Goal: Task Accomplishment & Management: Manage account settings

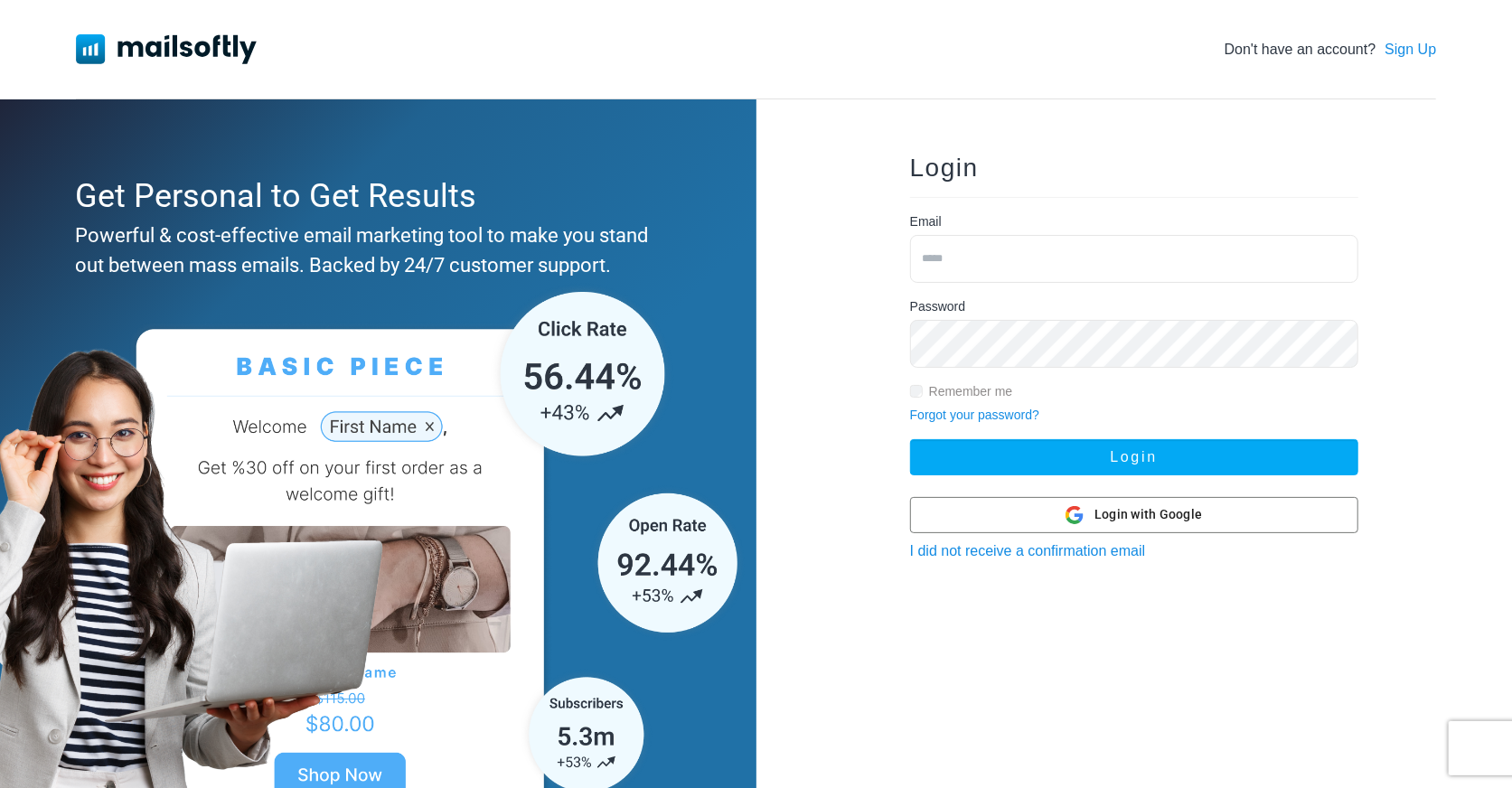
click at [1183, 492] on div "Login Email Password Remember me Forgot your password? Login Login with Google …" at bounding box center [1134, 464] width 506 height 677
click at [1188, 526] on div "Login with Google Login with Google" at bounding box center [1133, 515] width 136 height 35
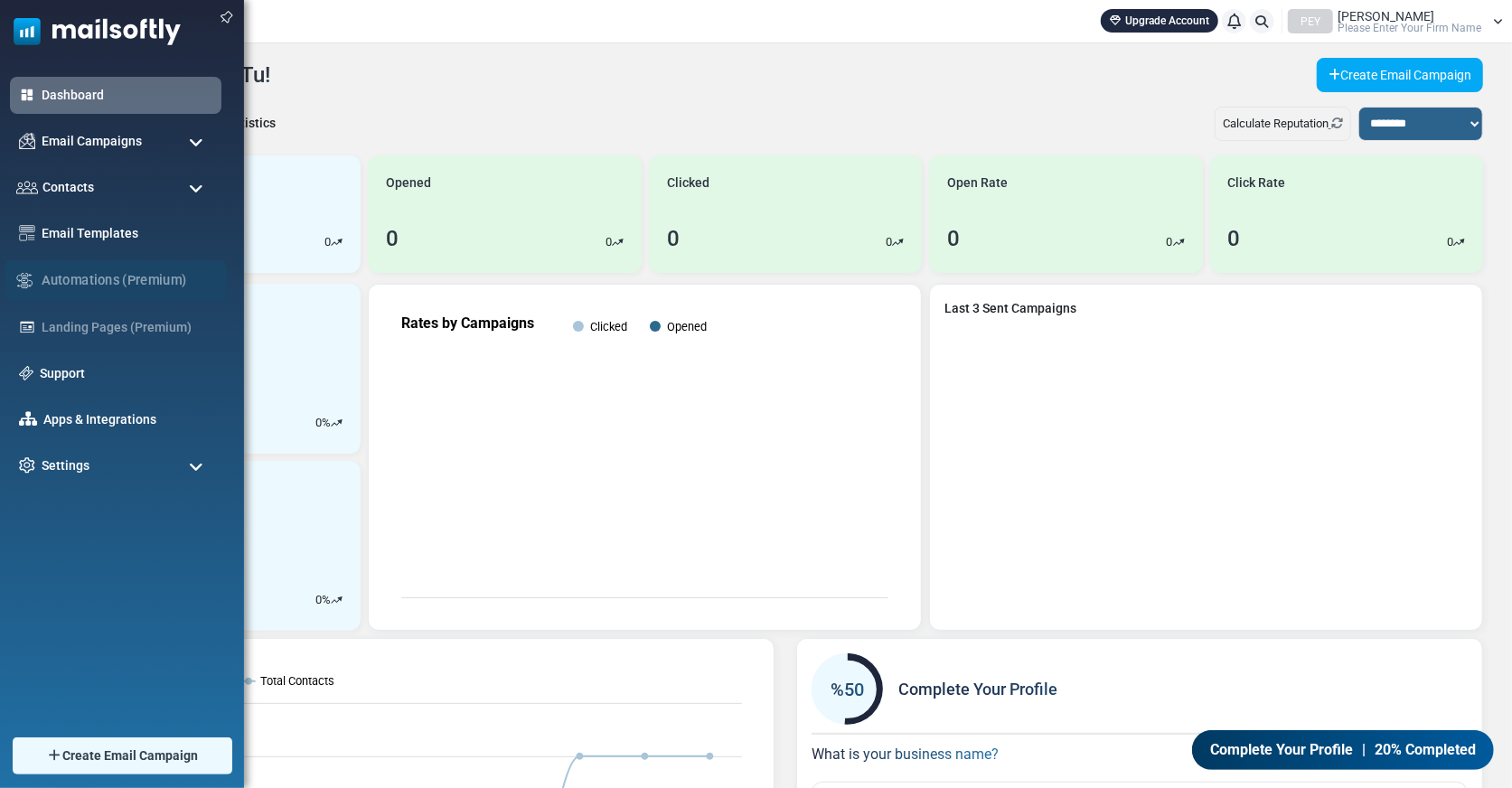
click at [122, 276] on div "Automations (Premium)" at bounding box center [116, 280] width 222 height 41
click at [181, 328] on div "Landing Pages (Premium)" at bounding box center [116, 327] width 222 height 39
click at [185, 227] on link "Email Templates" at bounding box center [127, 233] width 179 height 20
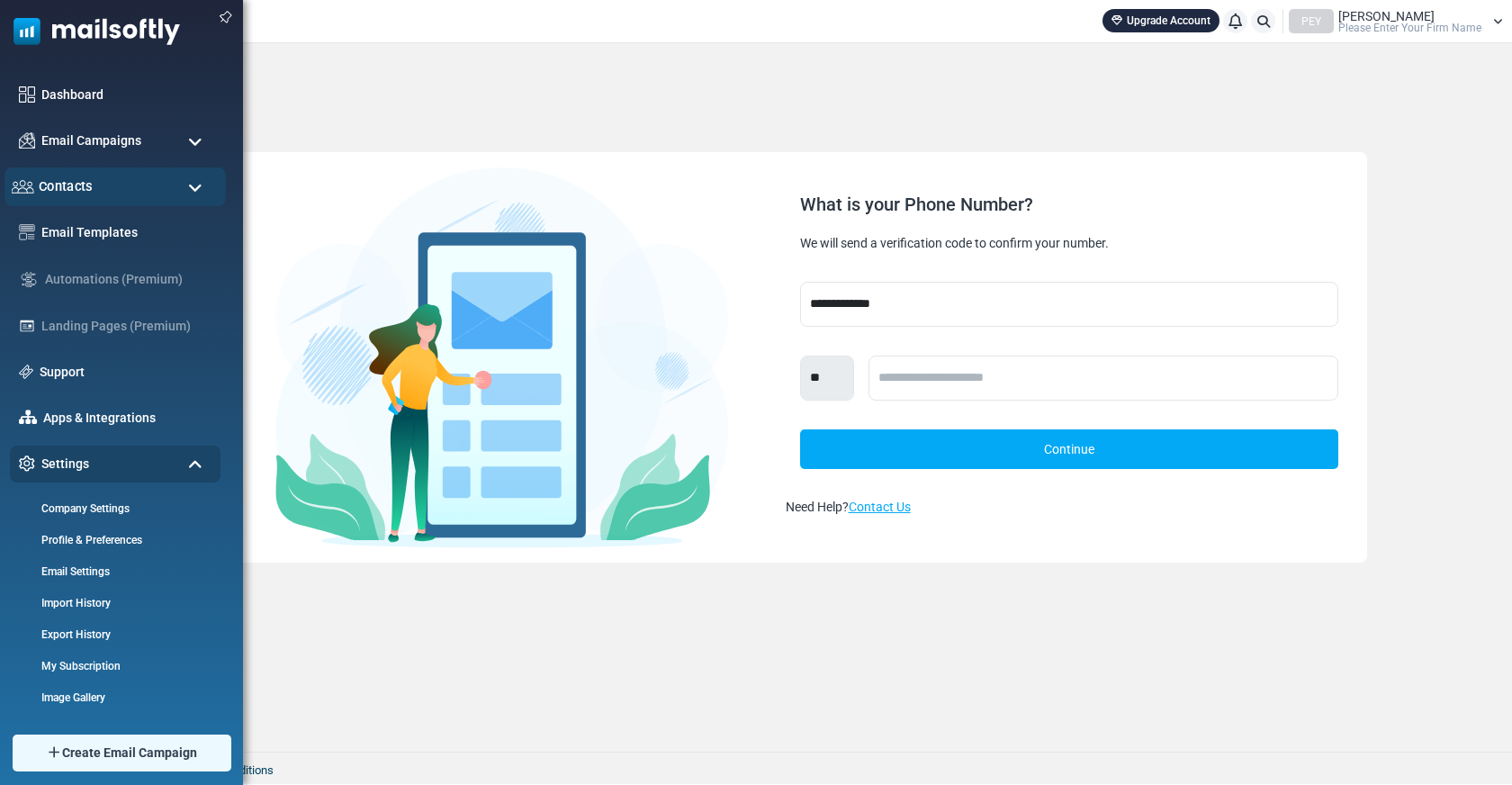
click at [85, 190] on span "Contacts" at bounding box center [65, 186] width 54 height 20
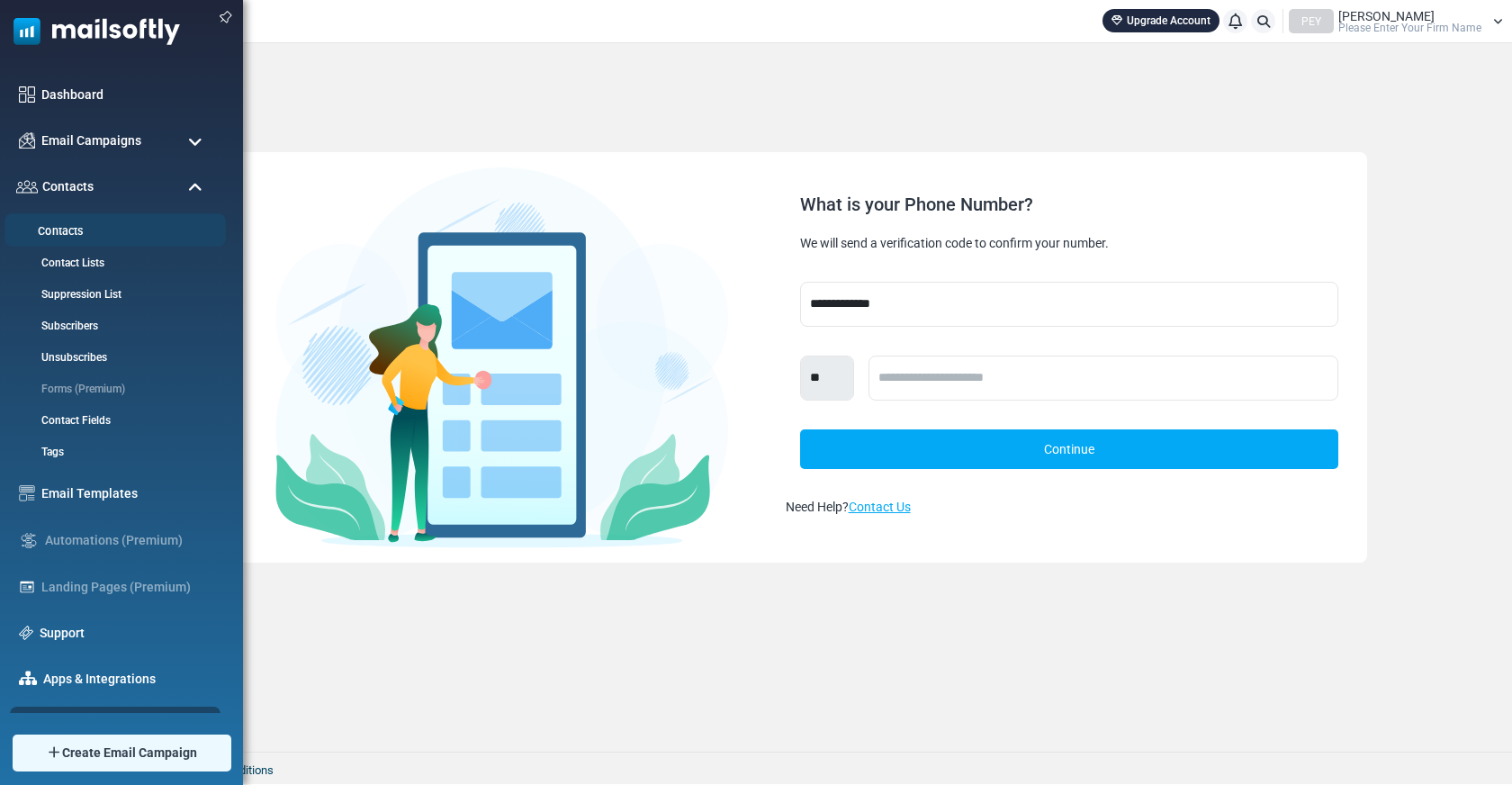
click at [105, 228] on link "Contacts" at bounding box center [113, 232] width 216 height 17
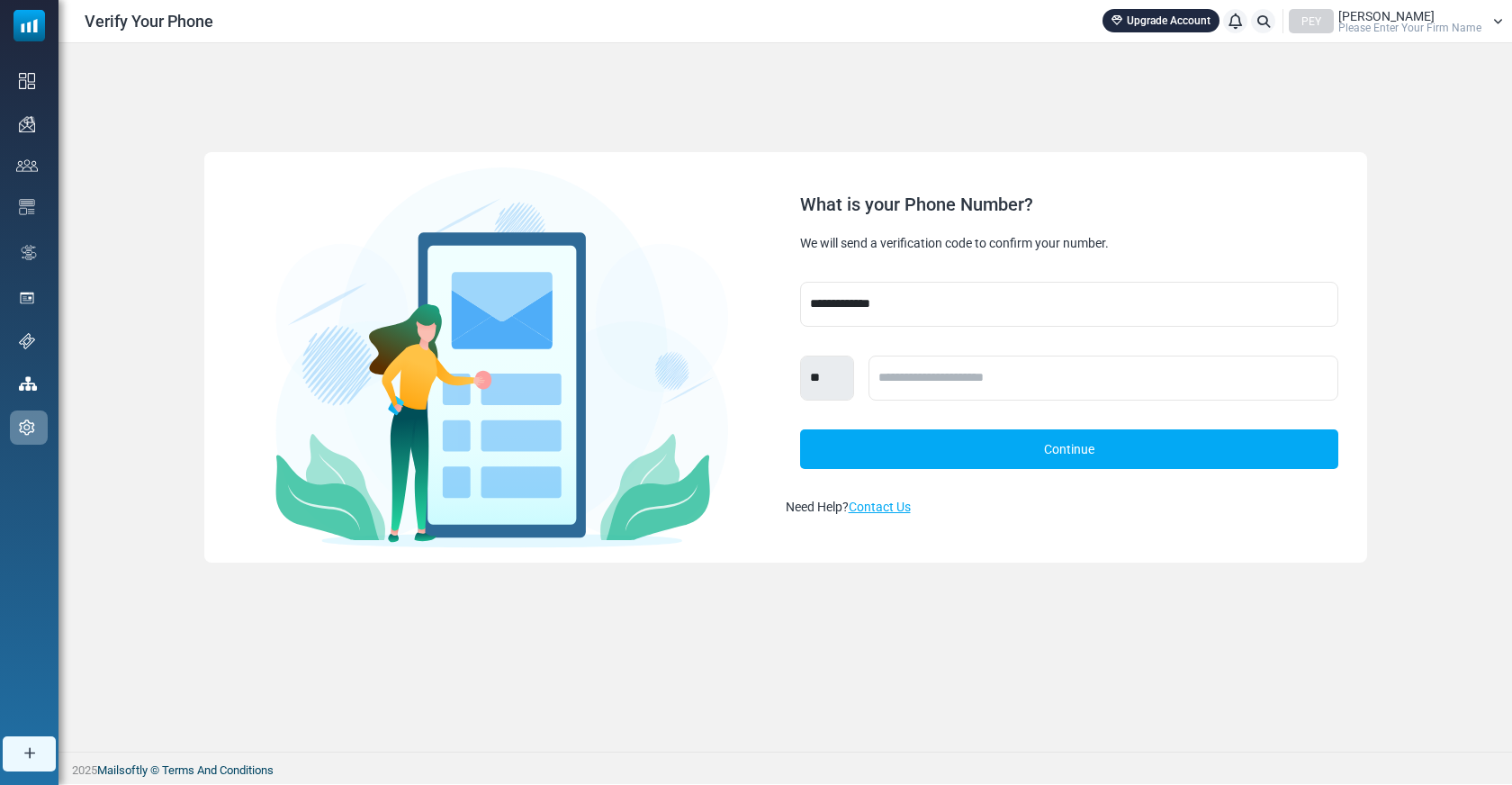
click at [1429, 18] on div "Tu Nguyen Please Enter Your Firm Name" at bounding box center [1409, 21] width 143 height 23
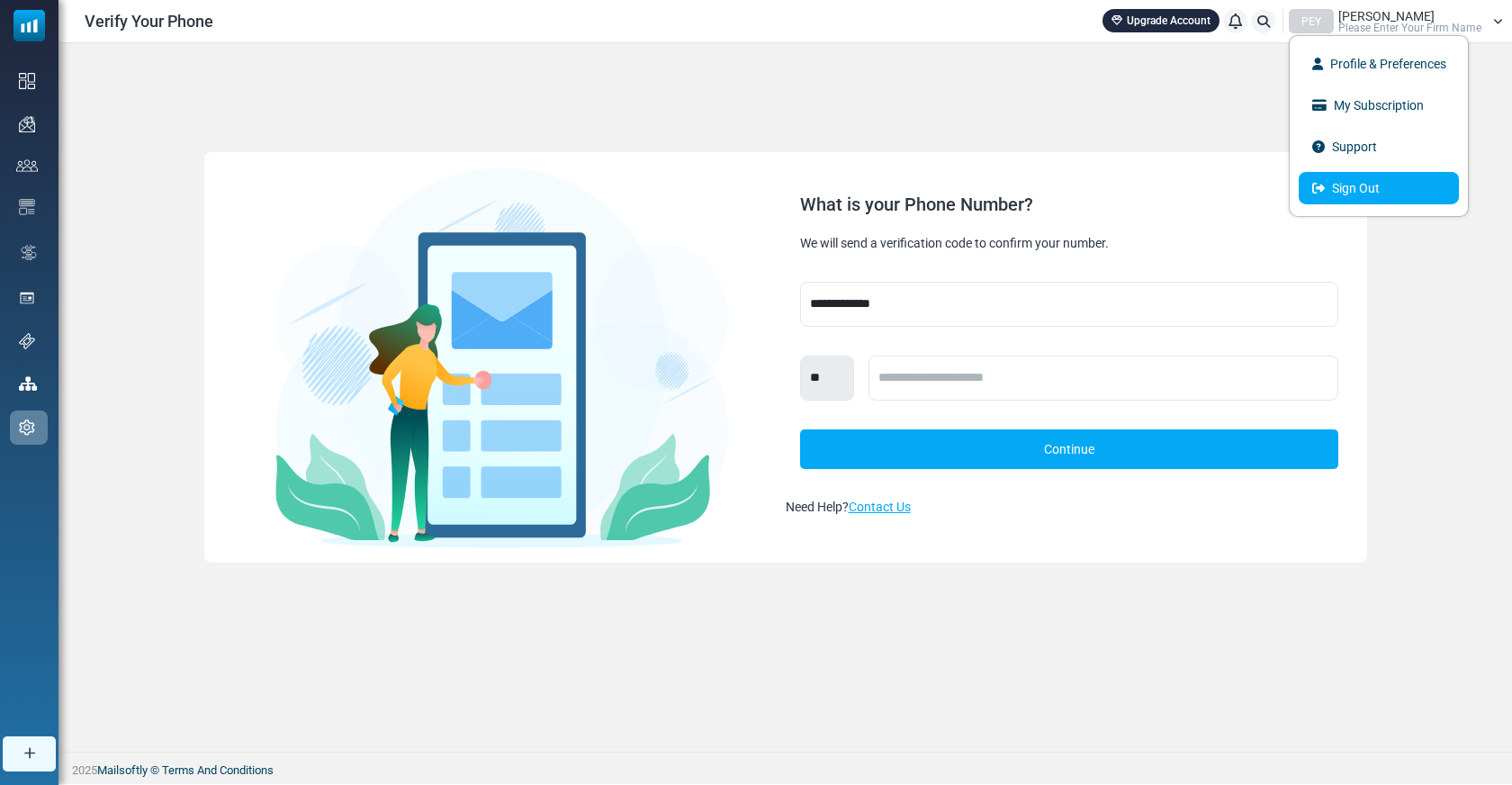
click at [1349, 190] on link "Sign Out" at bounding box center [1378, 189] width 161 height 33
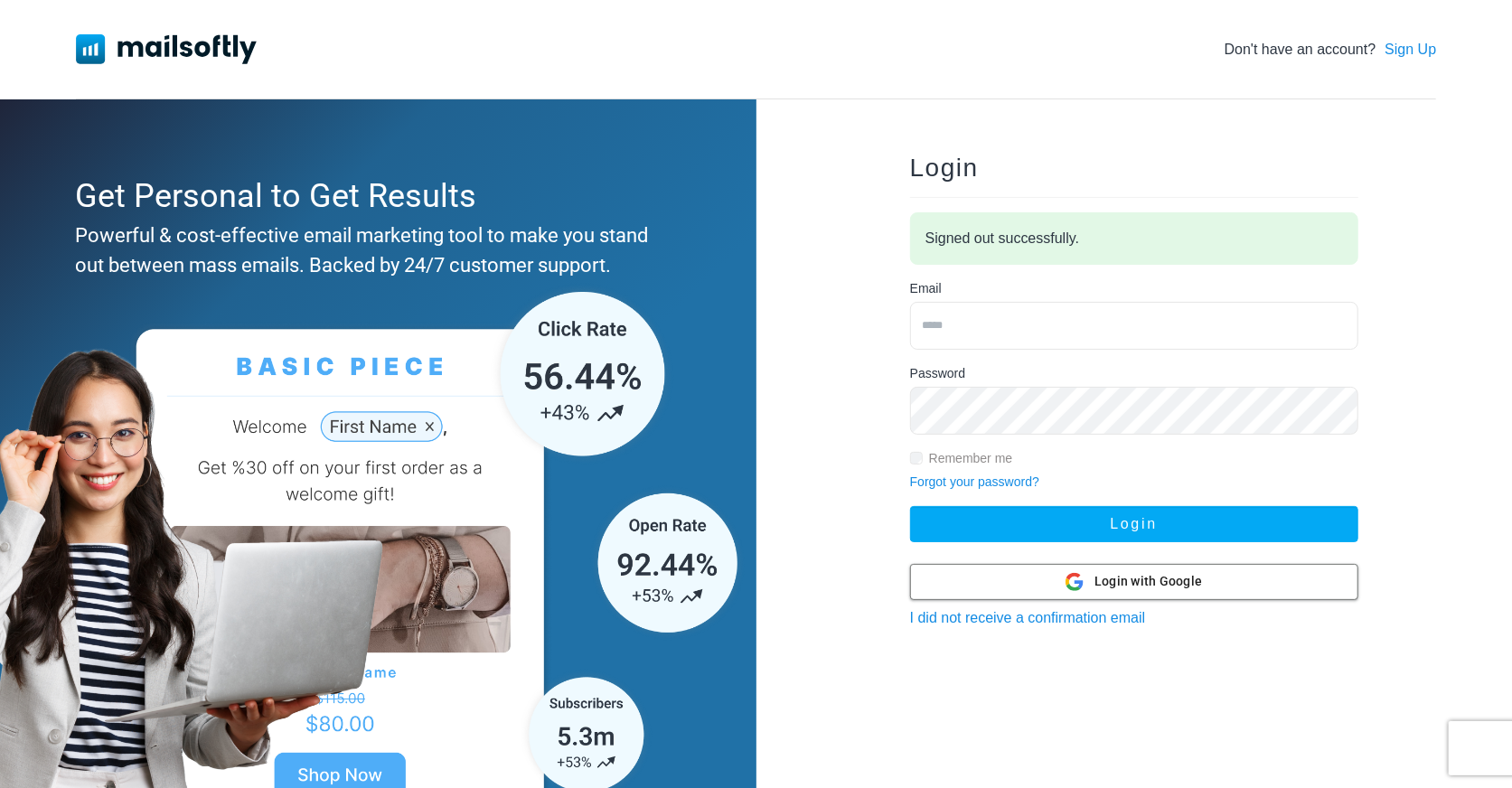
click at [1068, 577] on icon at bounding box center [1074, 581] width 18 height 18
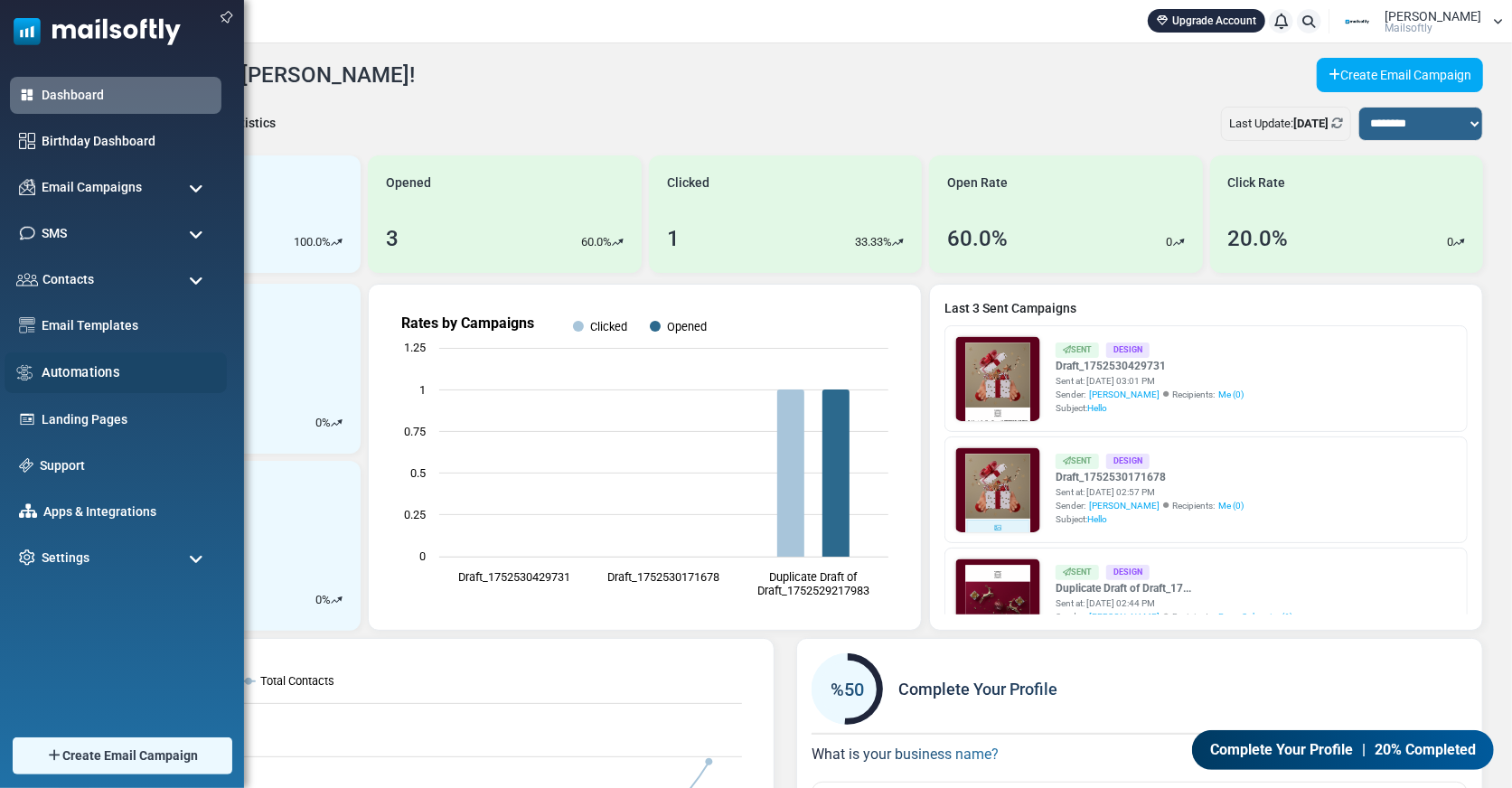
click at [92, 371] on link "Automations" at bounding box center [128, 372] width 175 height 20
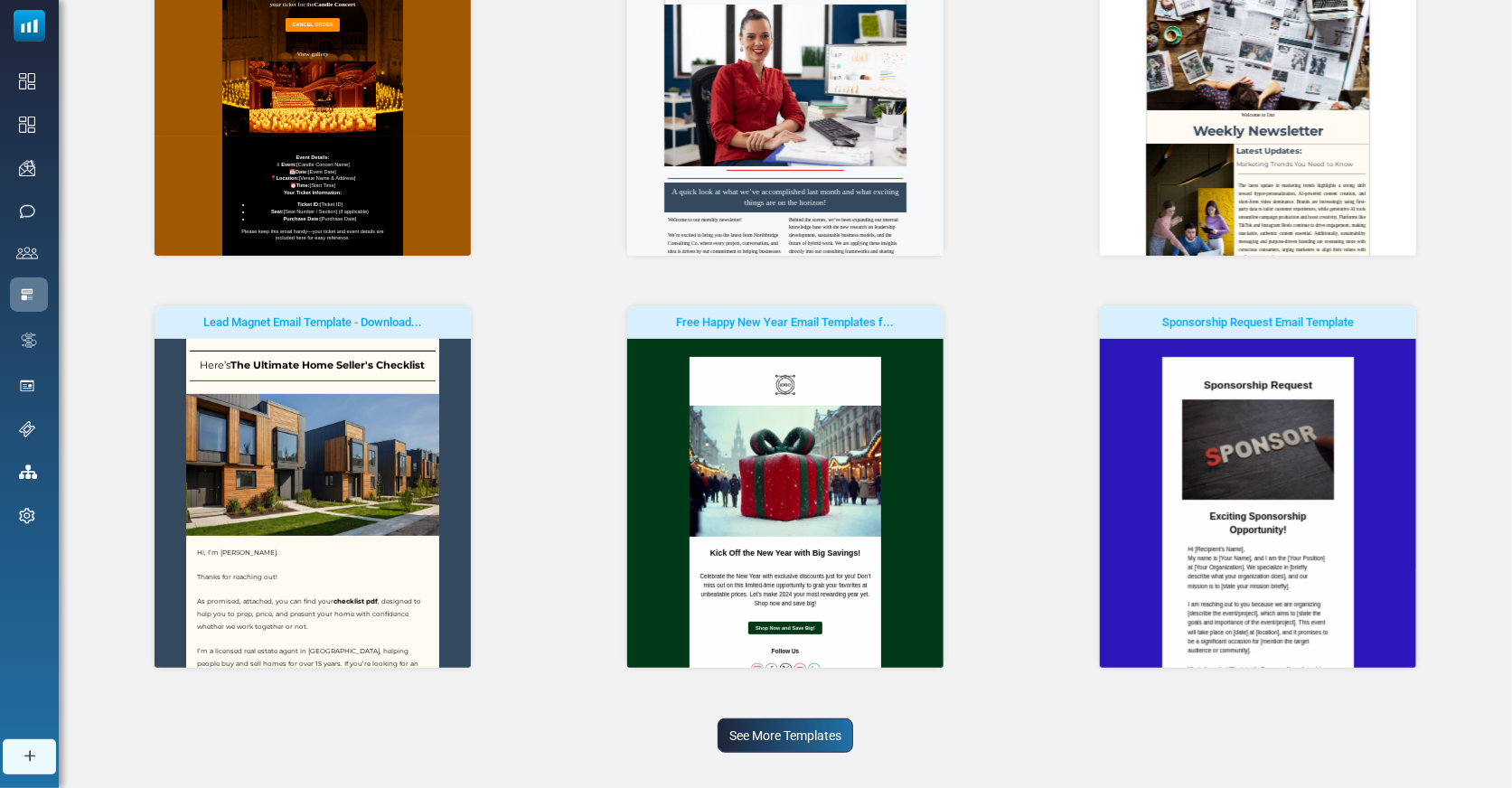
scroll to position [380, 0]
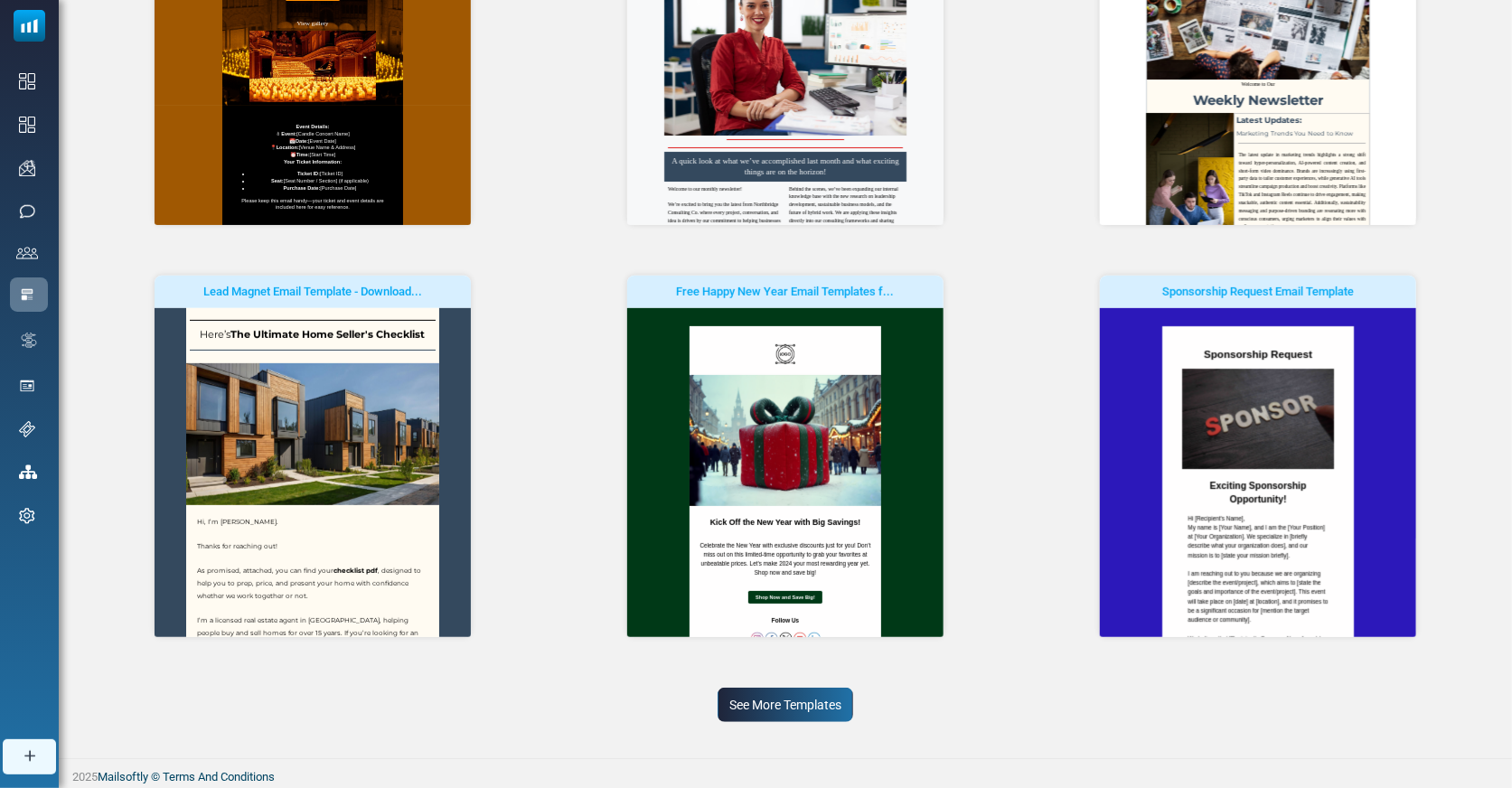
click at [756, 710] on link "See More Templates" at bounding box center [785, 705] width 135 height 35
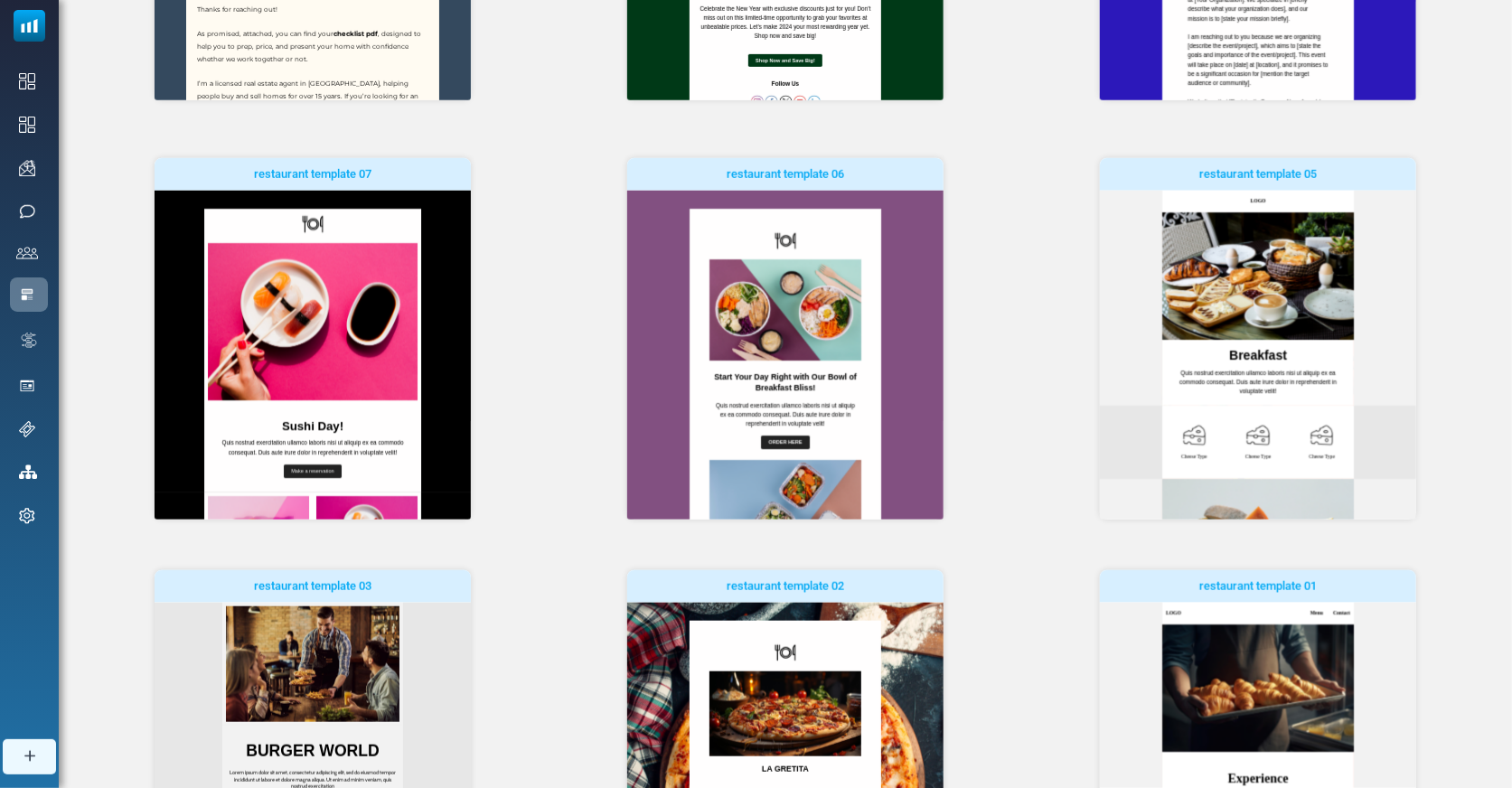
scroll to position [1211, 0]
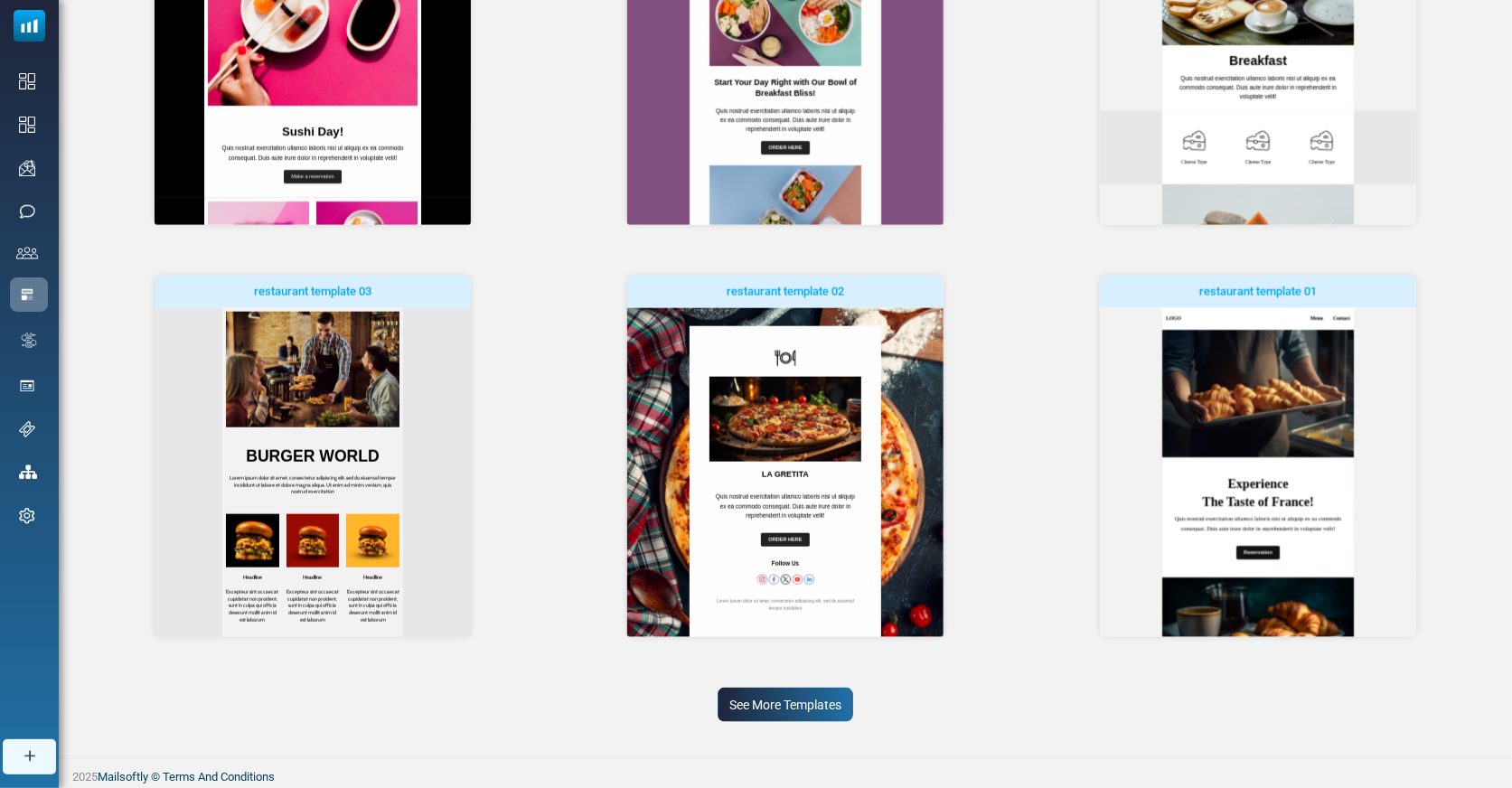
click at [755, 703] on link "See More Templates" at bounding box center [785, 705] width 135 height 35
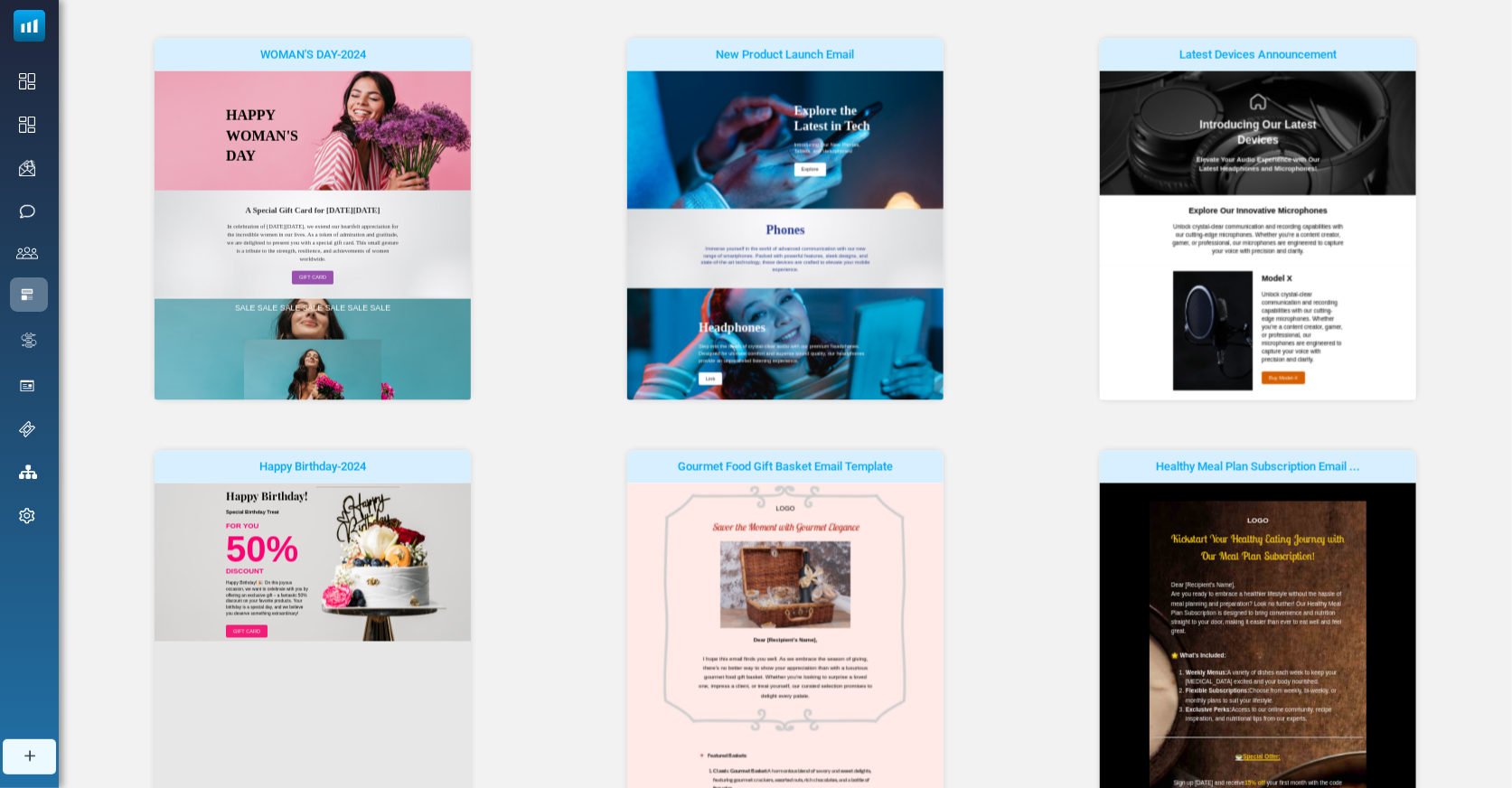
scroll to position [2042, 0]
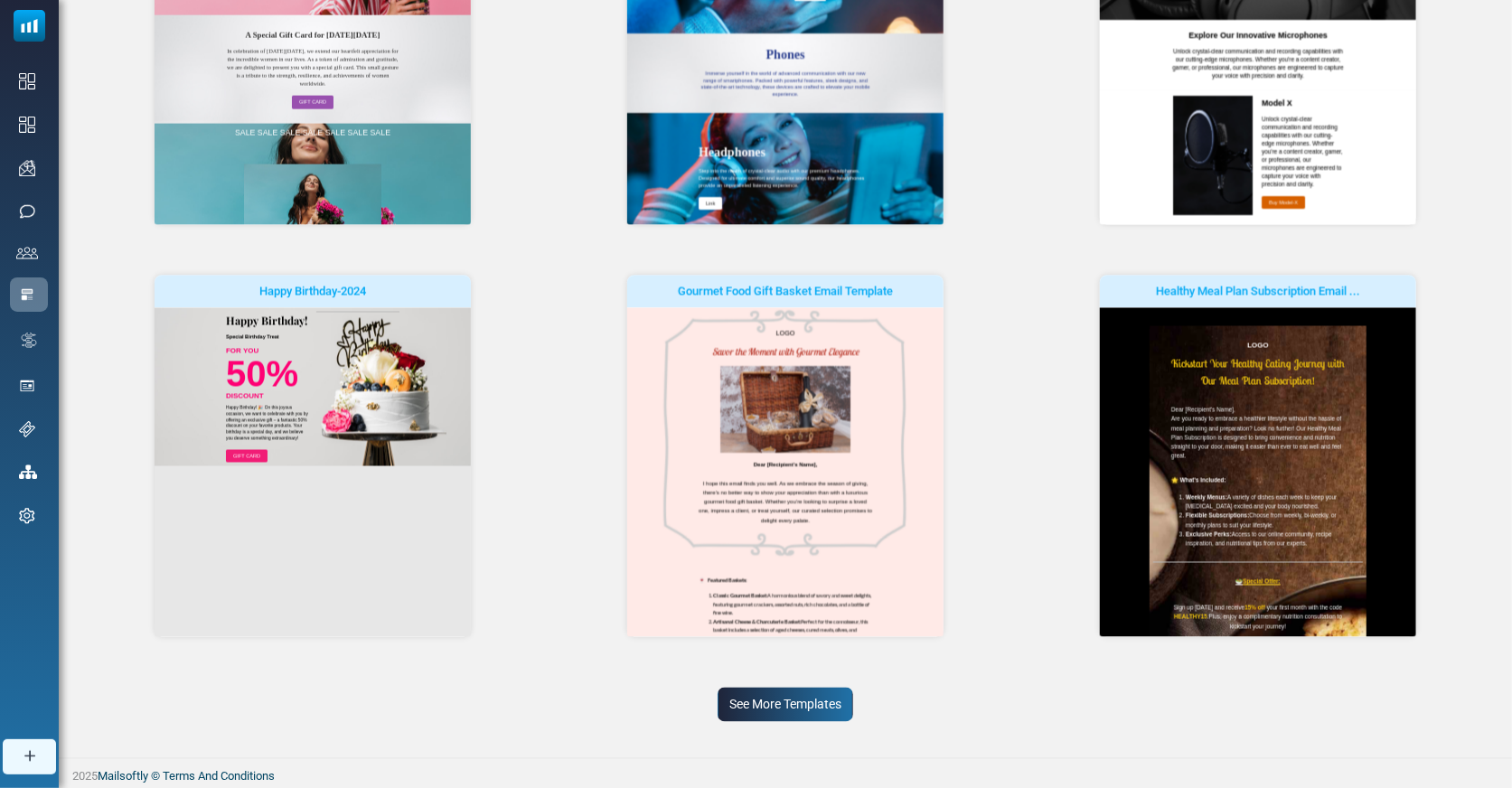
click at [827, 688] on link "See More Templates" at bounding box center [785, 705] width 135 height 35
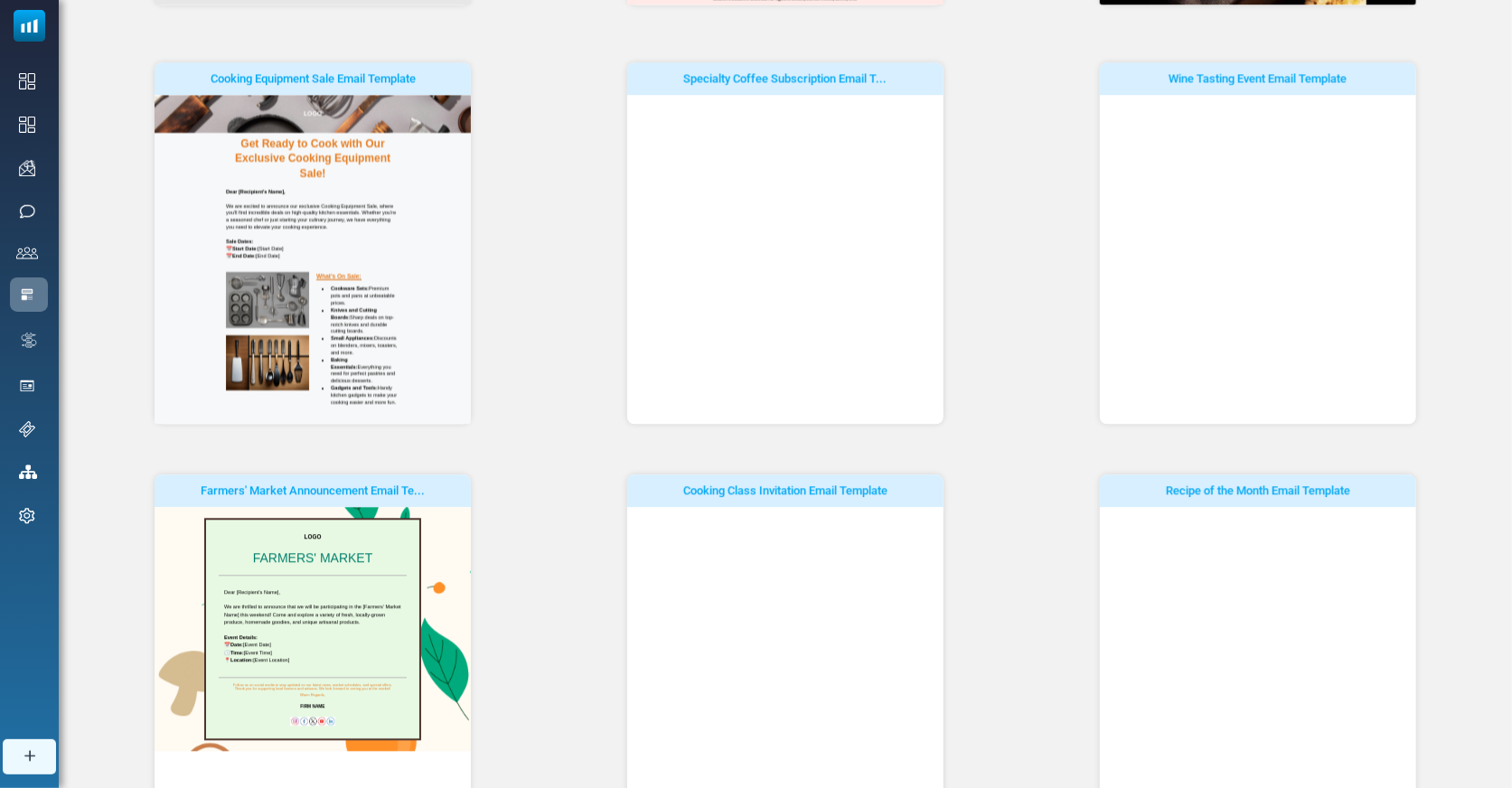
scroll to position [0, 0]
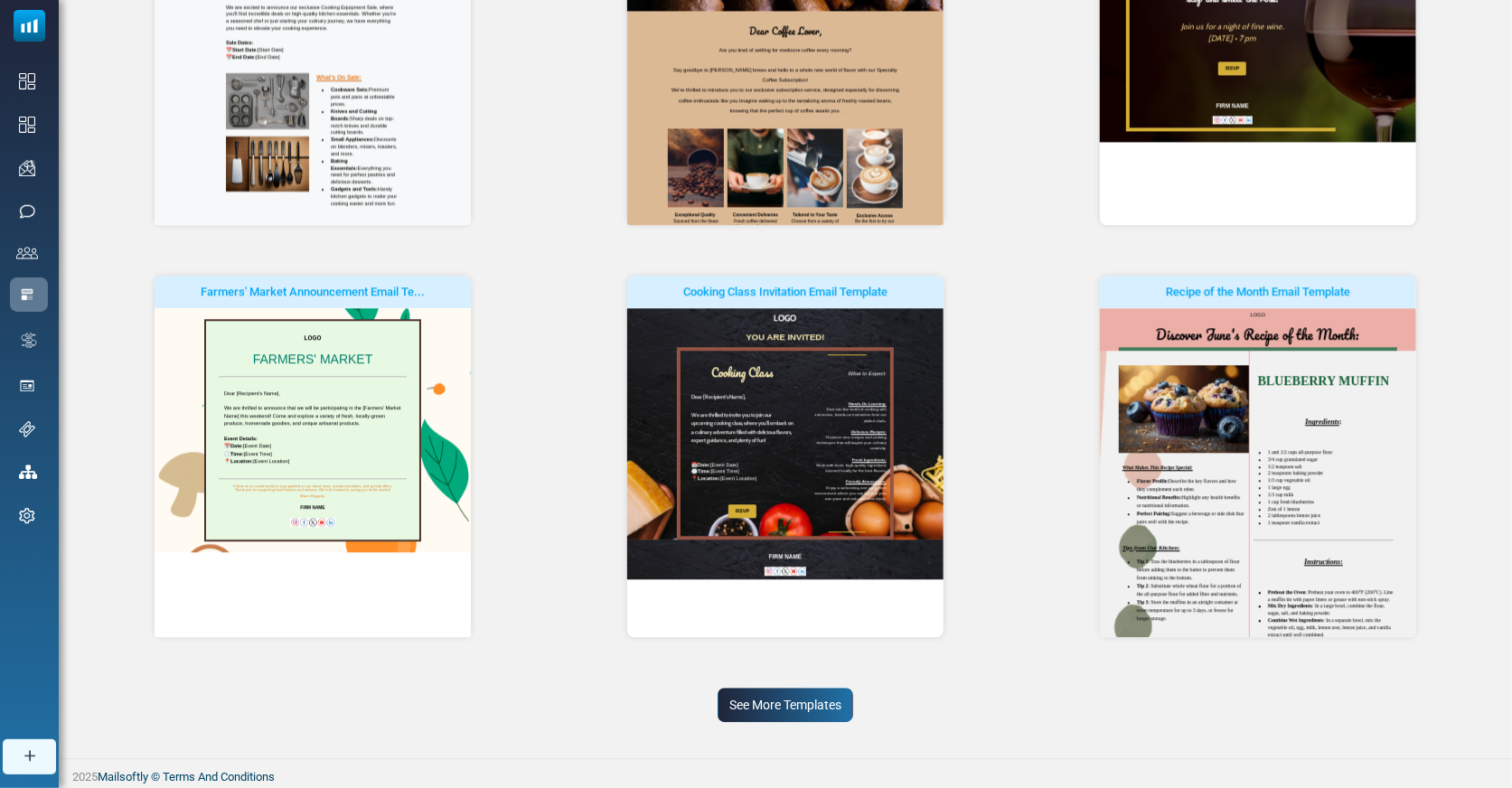
click at [765, 708] on link "See More Templates" at bounding box center [785, 705] width 135 height 35
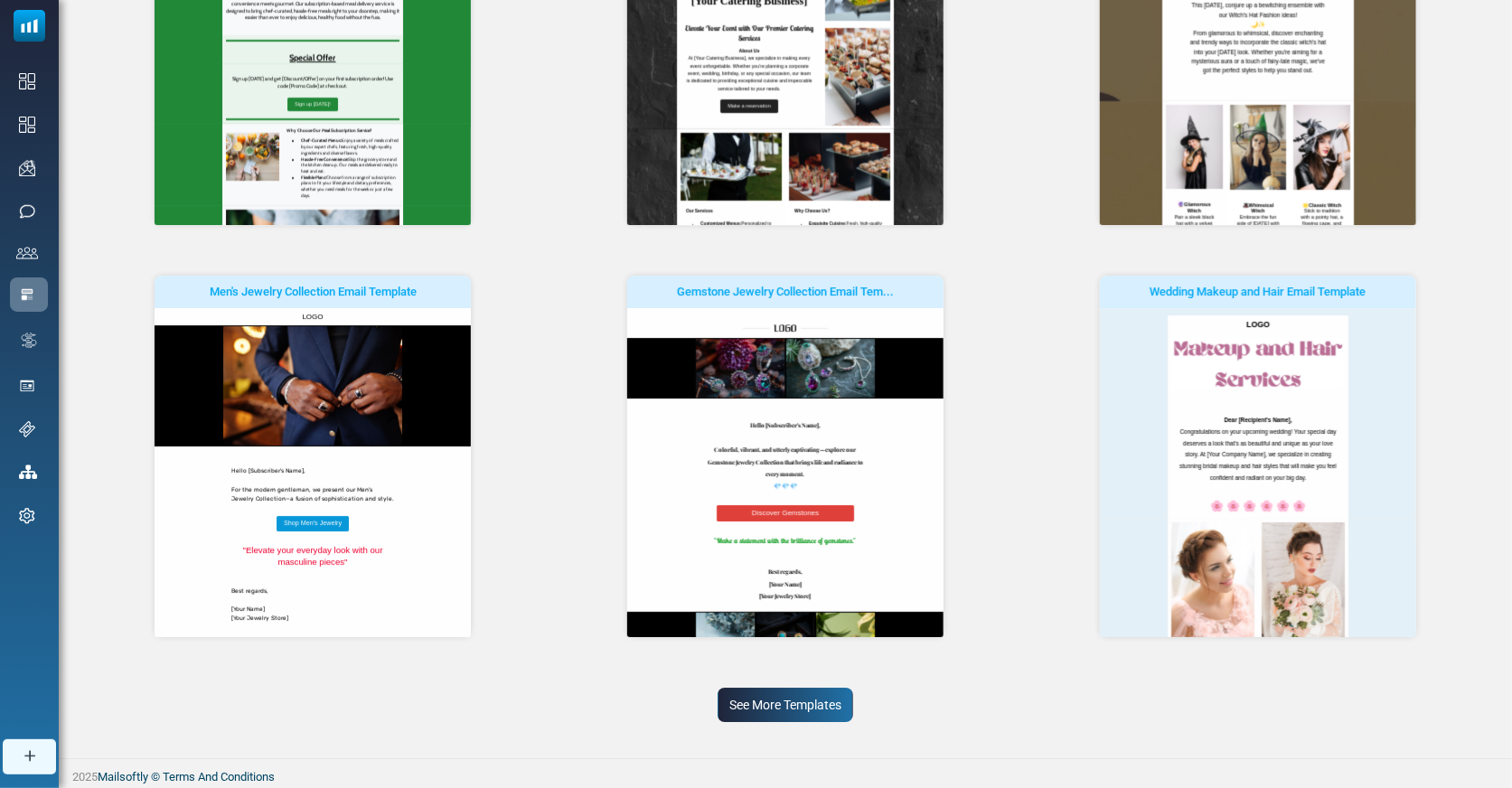
click at [764, 707] on link "See More Templates" at bounding box center [785, 705] width 135 height 35
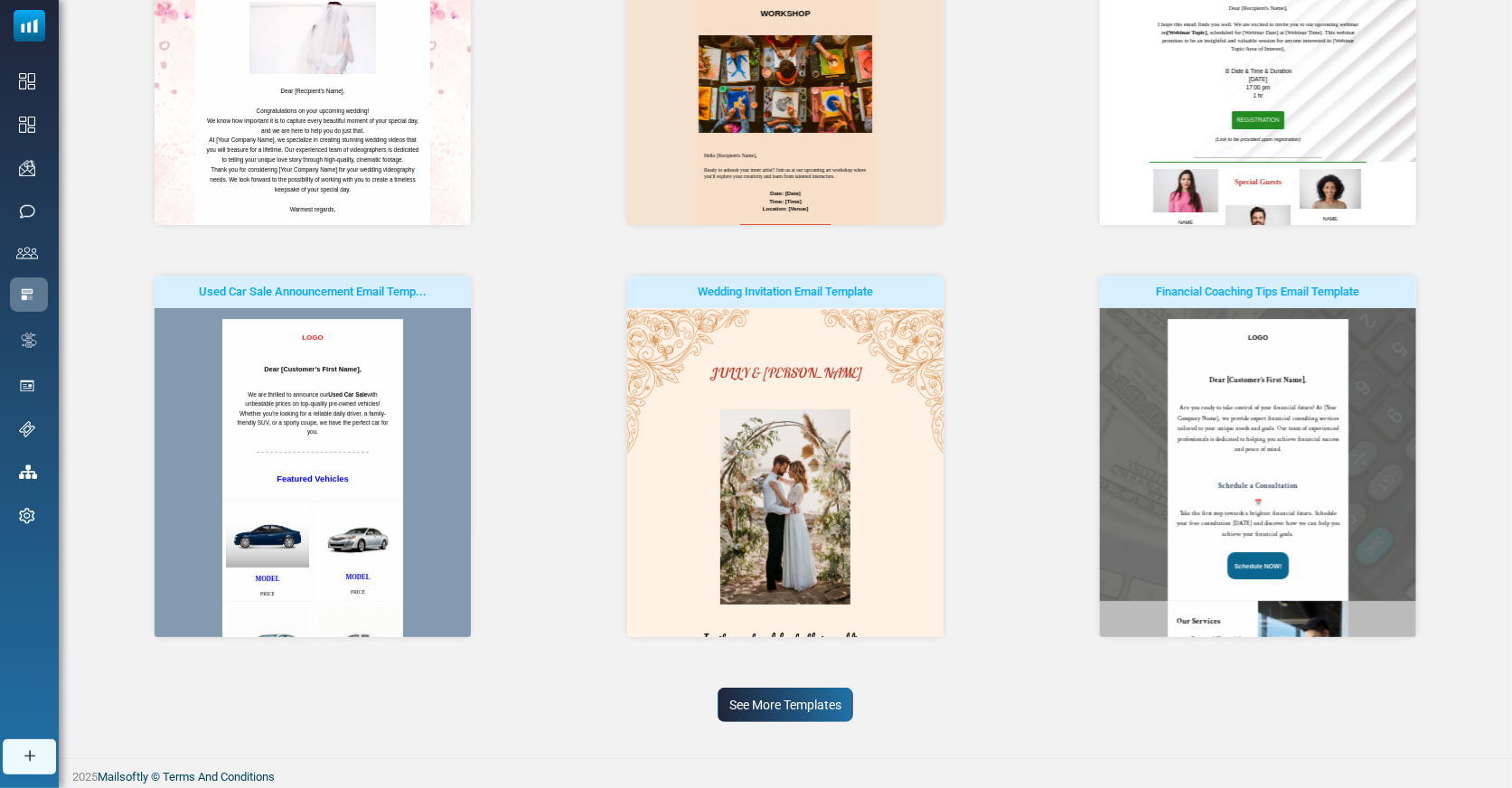
click at [777, 697] on link "See More Templates" at bounding box center [785, 705] width 135 height 35
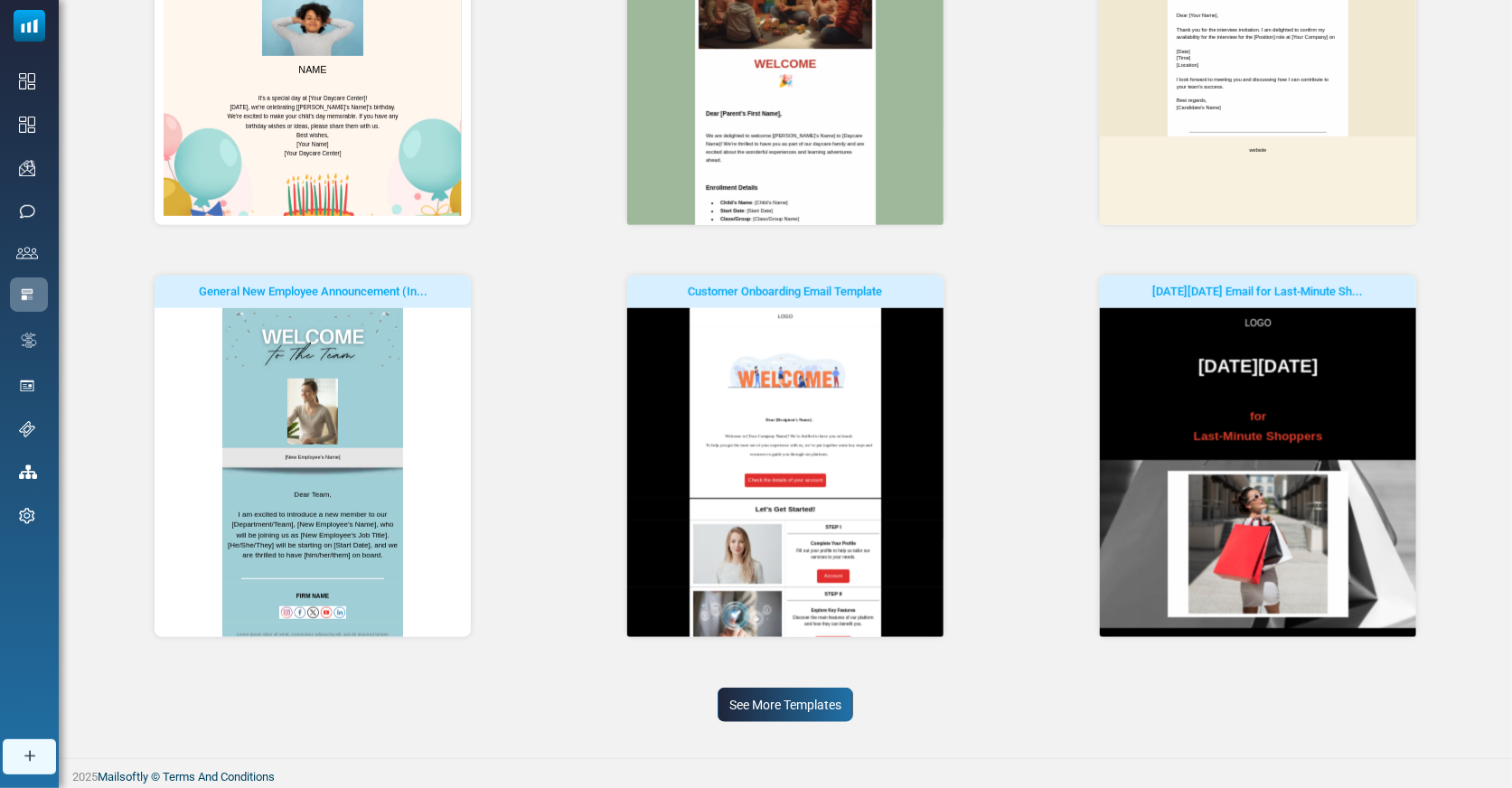
click at [782, 703] on link "See More Templates" at bounding box center [785, 705] width 135 height 35
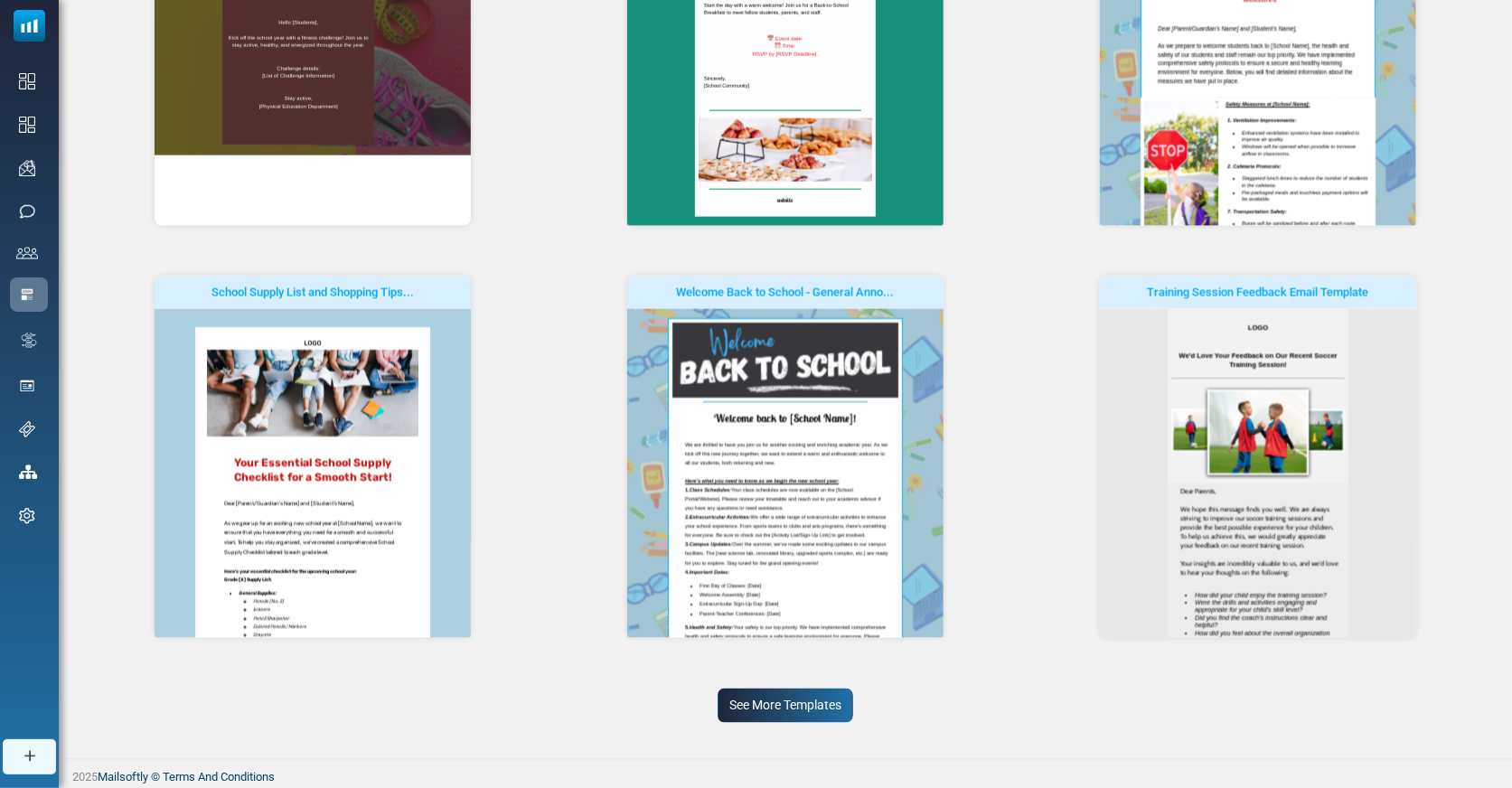
click at [782, 703] on link "See More Templates" at bounding box center [785, 706] width 135 height 35
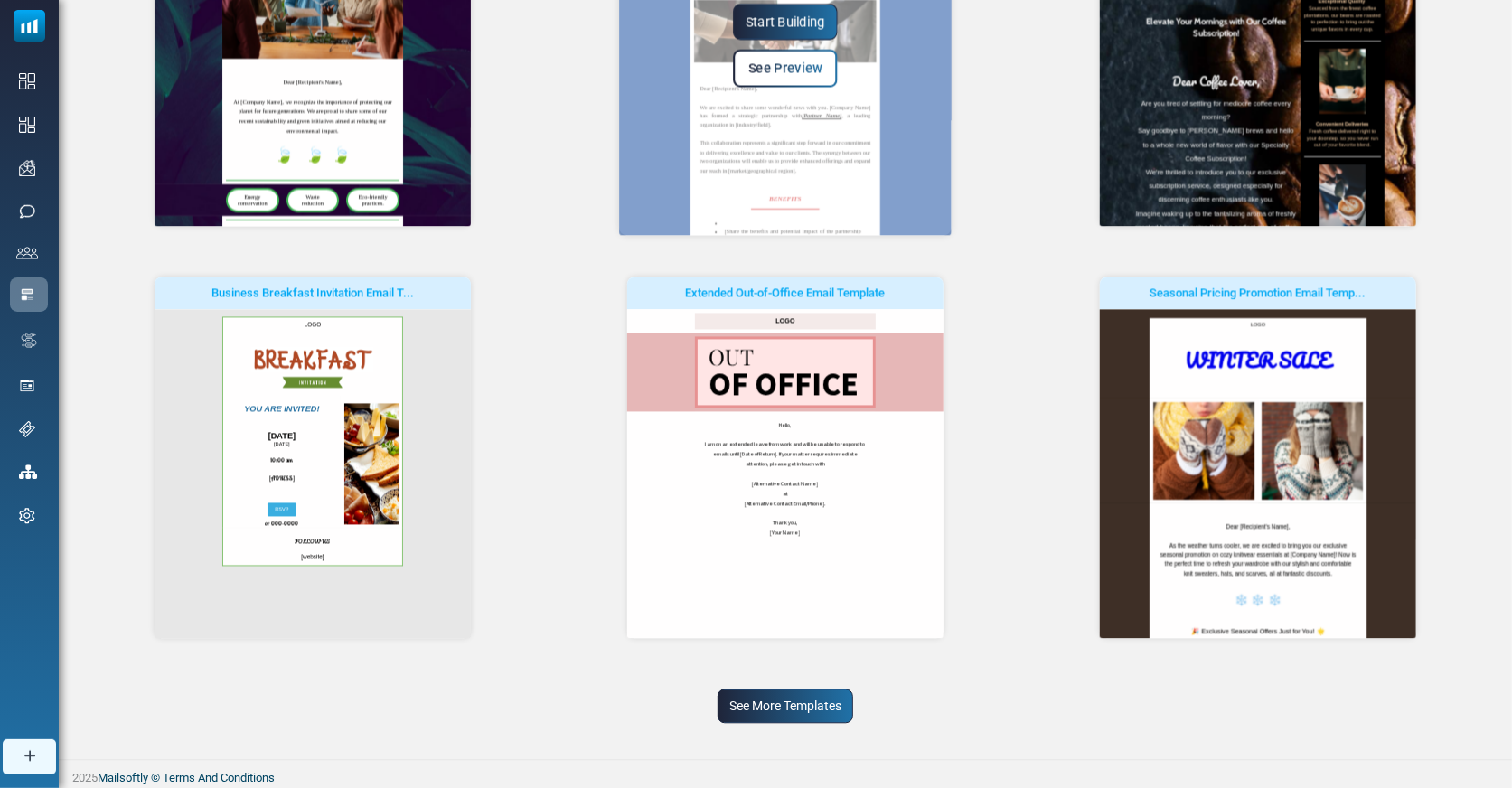
click at [782, 689] on div "See More Templates" at bounding box center [785, 706] width 1395 height 35
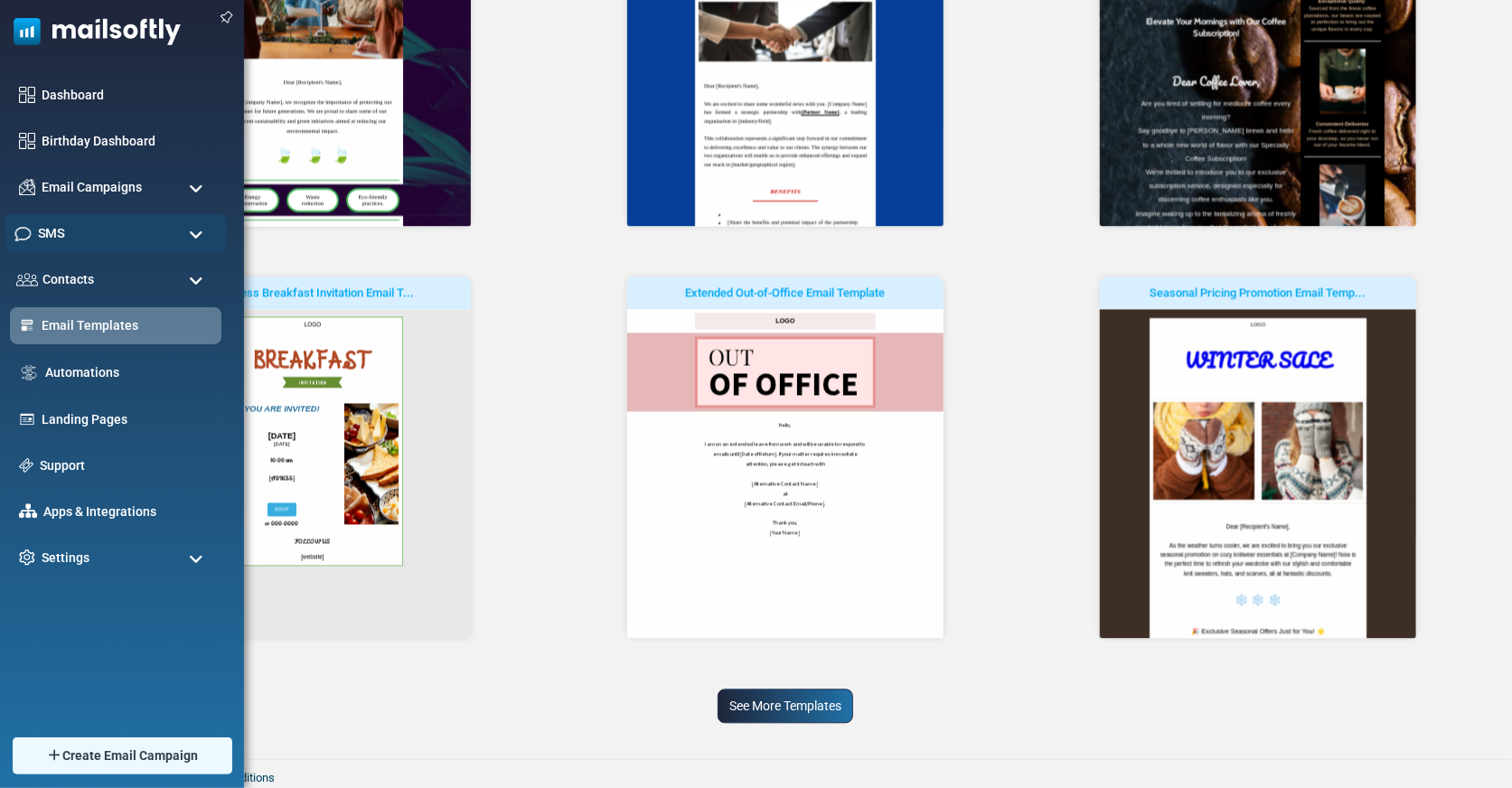
click at [38, 231] on span "SMS" at bounding box center [50, 233] width 26 height 20
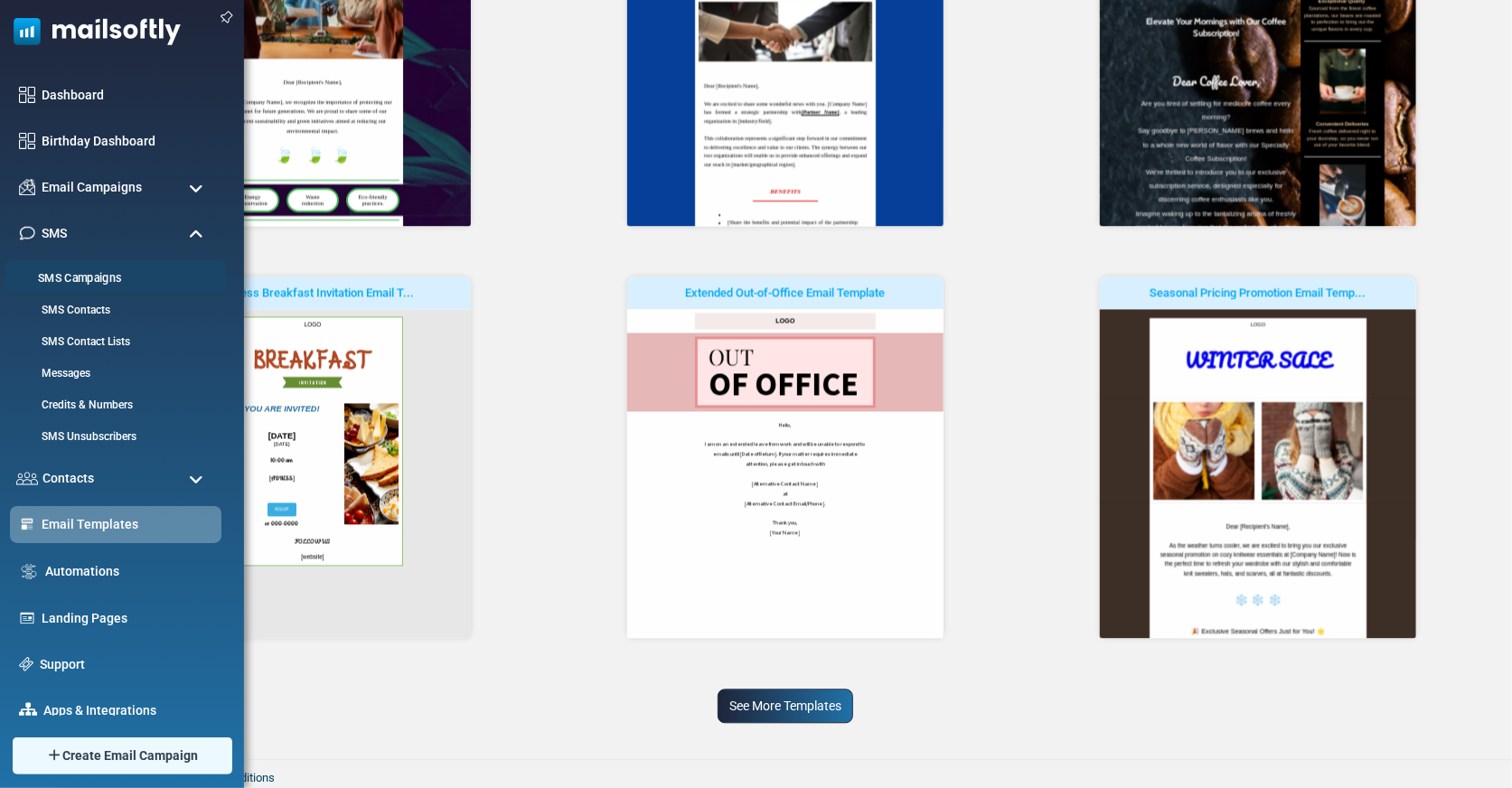
click at [105, 287] on li "SMS Campaigns" at bounding box center [116, 276] width 222 height 34
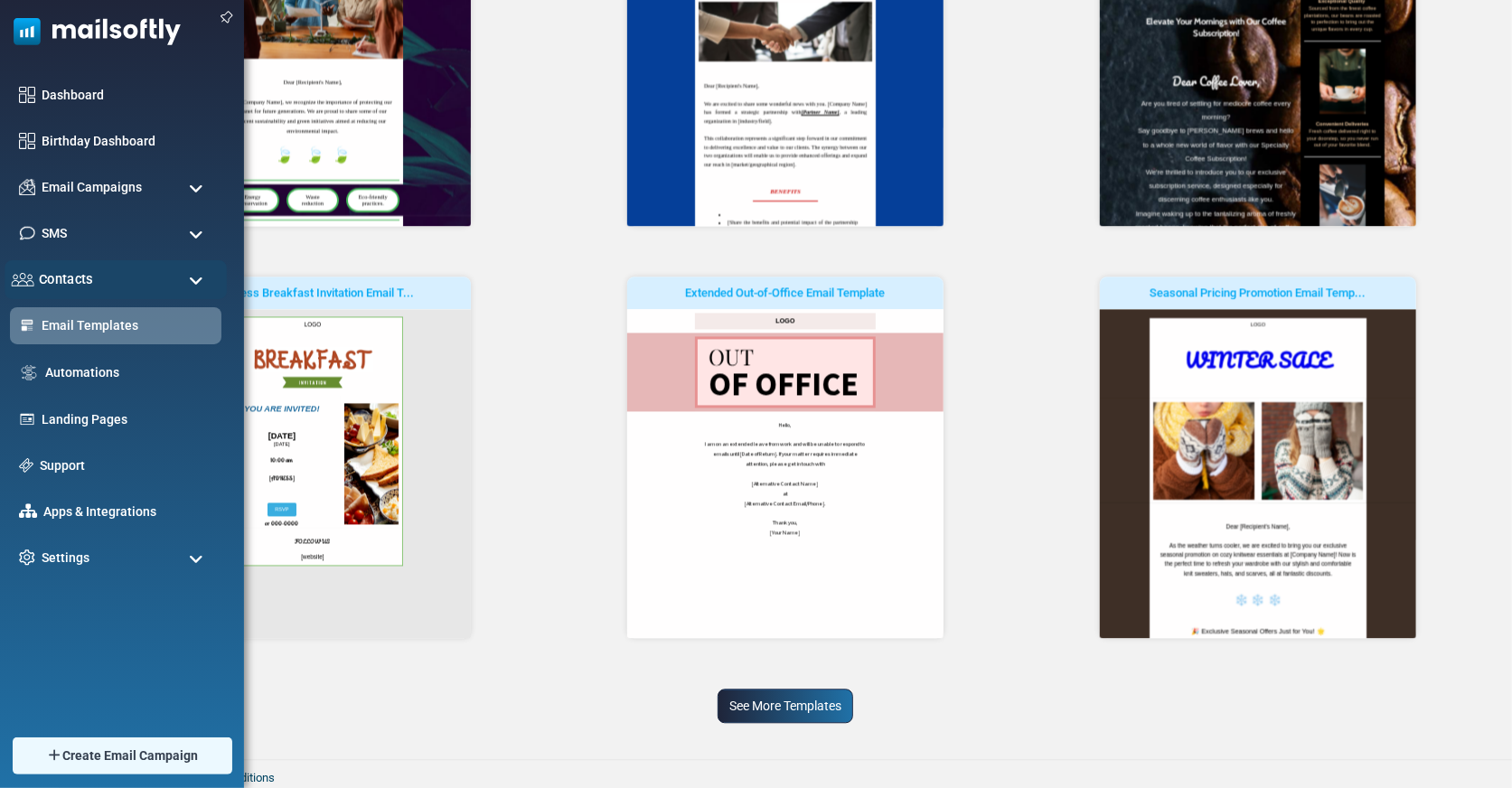
click at [99, 278] on div "Contacts" at bounding box center [116, 279] width 222 height 39
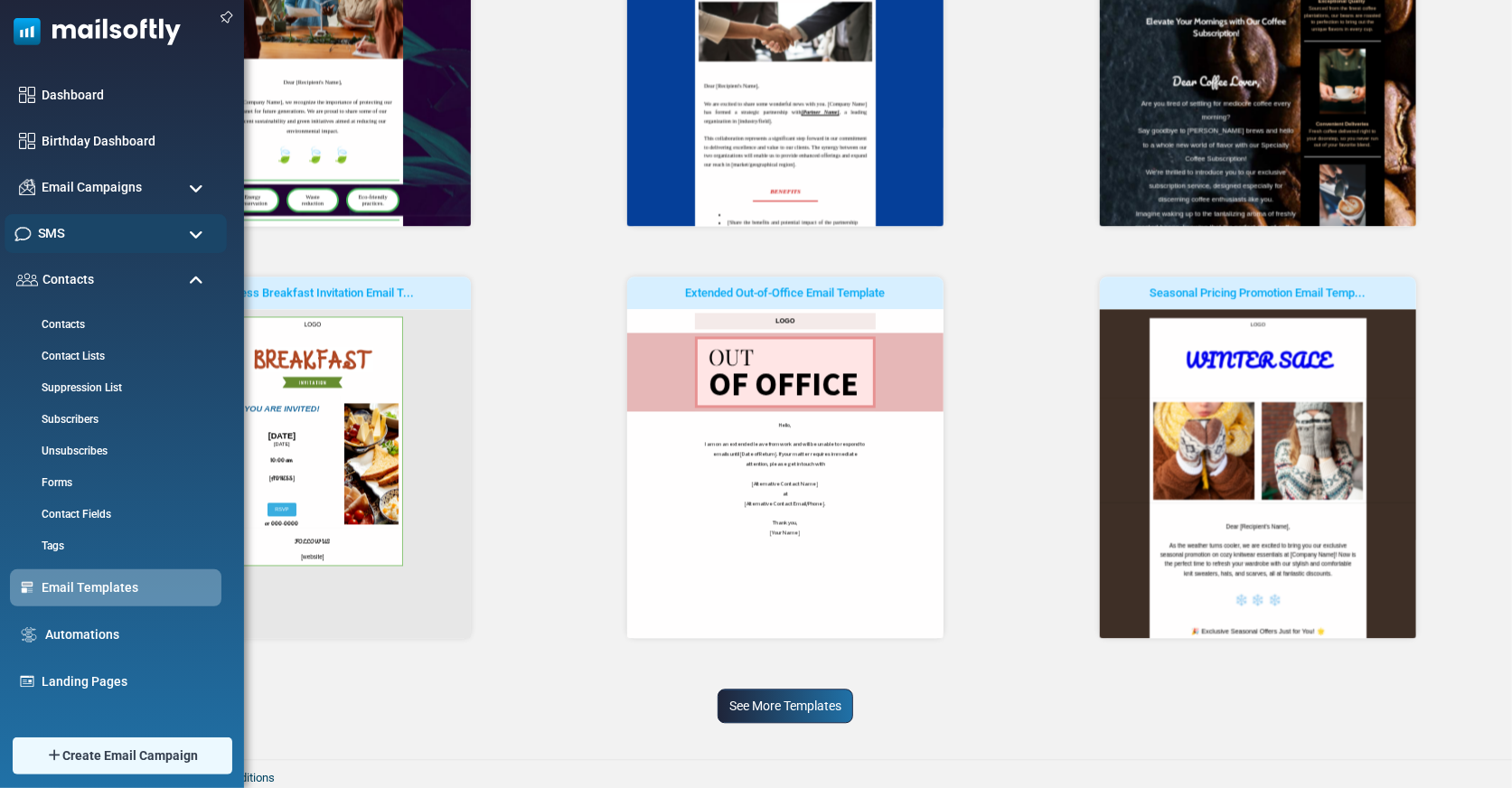
click at [119, 225] on div "SMS" at bounding box center [116, 234] width 222 height 39
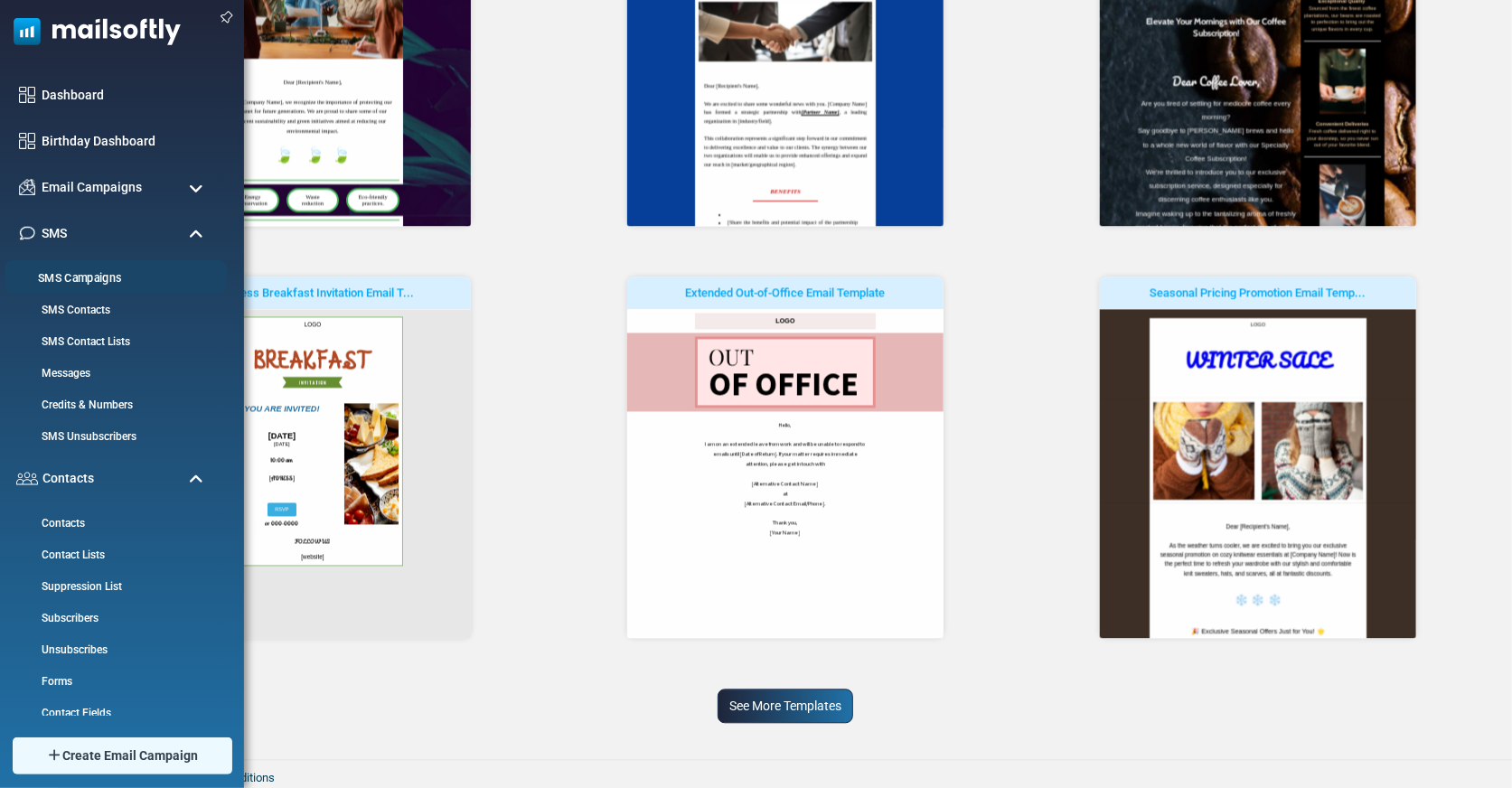
click at [131, 277] on link "SMS Campaigns" at bounding box center [113, 279] width 217 height 17
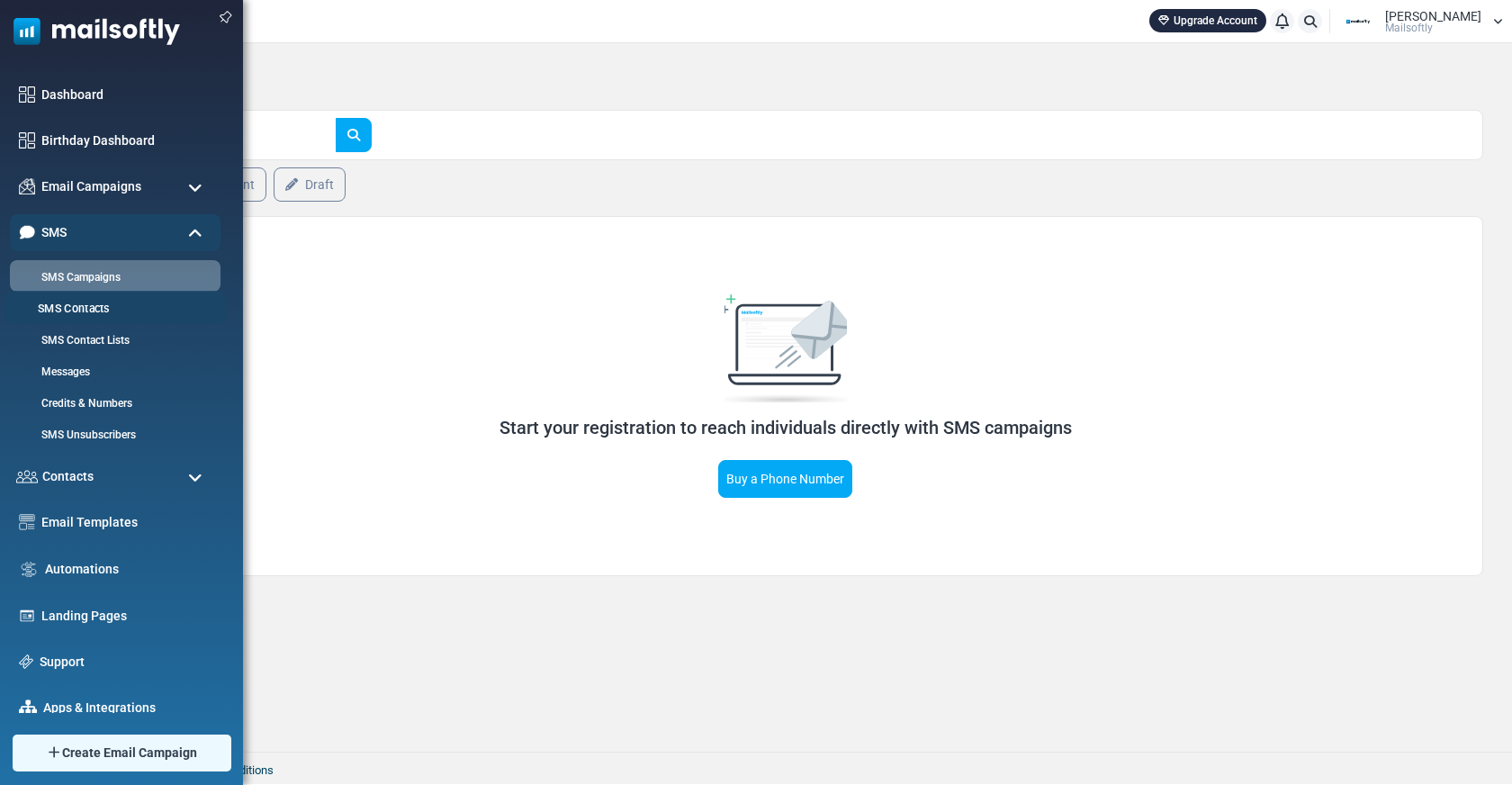
click at [99, 307] on link "SMS Contacts" at bounding box center [113, 309] width 216 height 17
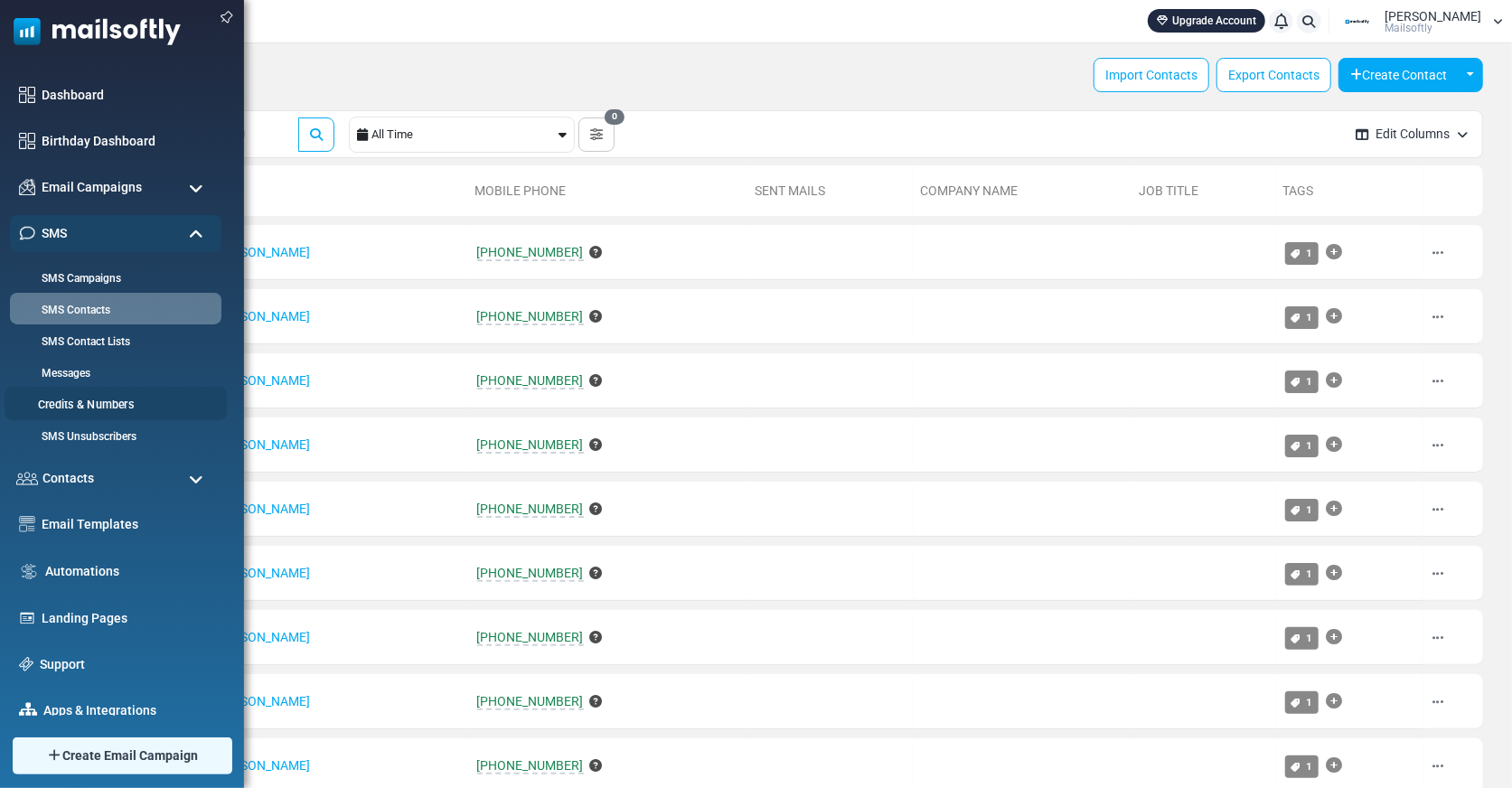
click at [128, 410] on link "Credits & Numbers" at bounding box center [113, 406] width 217 height 17
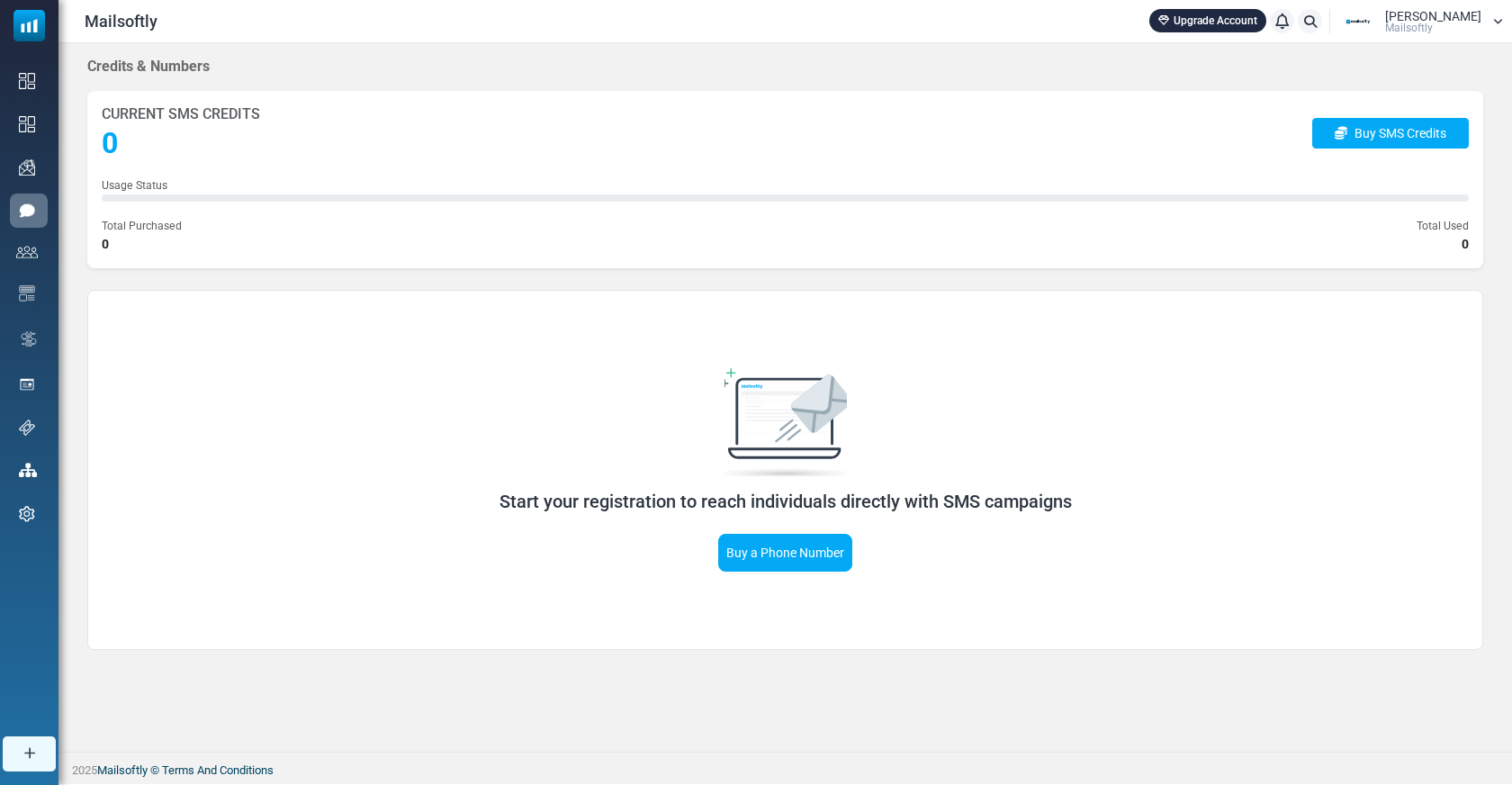
click at [1453, 26] on div "Hanna Monroe Mailsoftly" at bounding box center [1433, 21] width 96 height 23
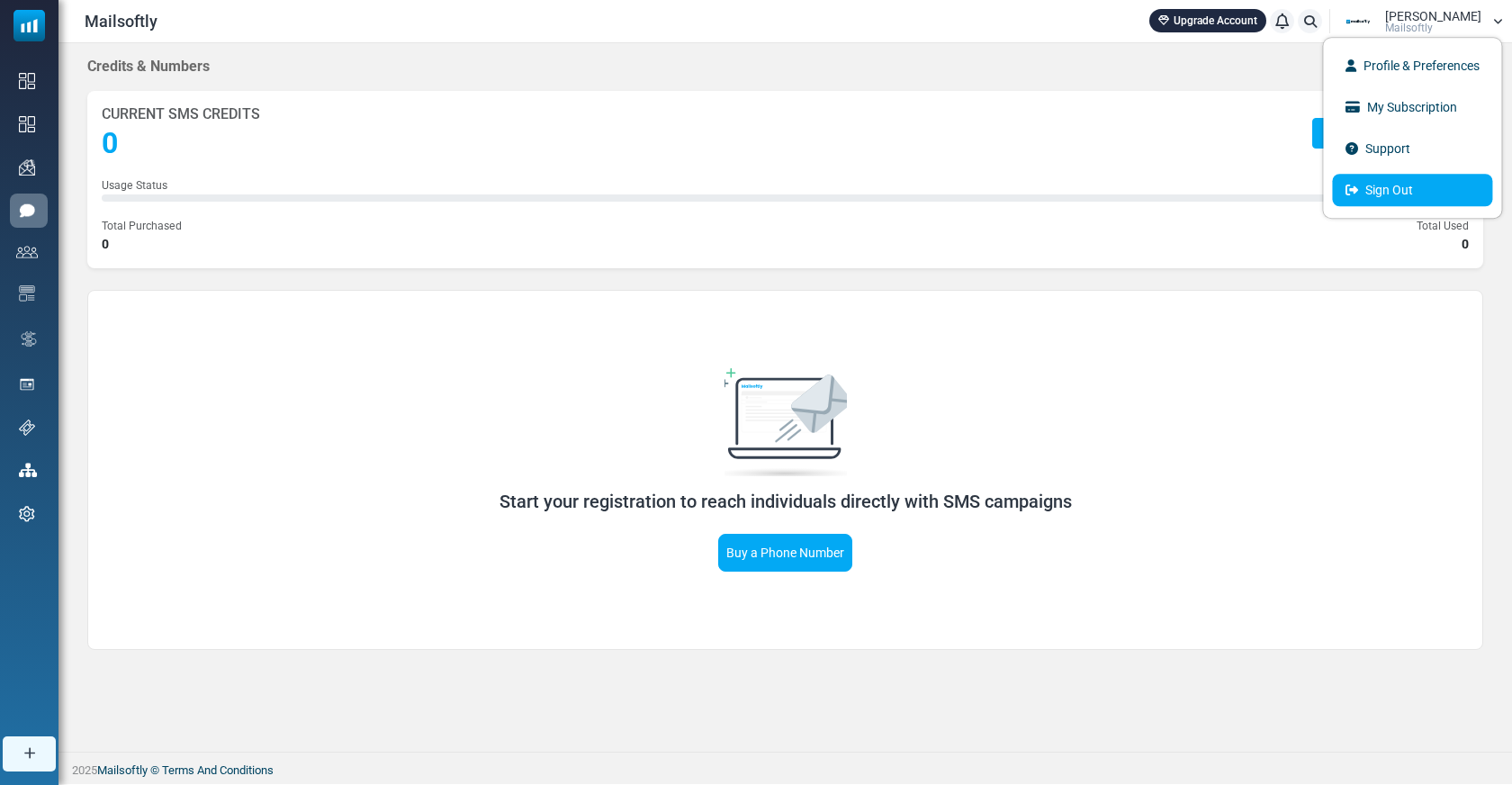
click at [1387, 188] on link "Sign Out" at bounding box center [1412, 190] width 161 height 33
